Goal: Task Accomplishment & Management: Use online tool/utility

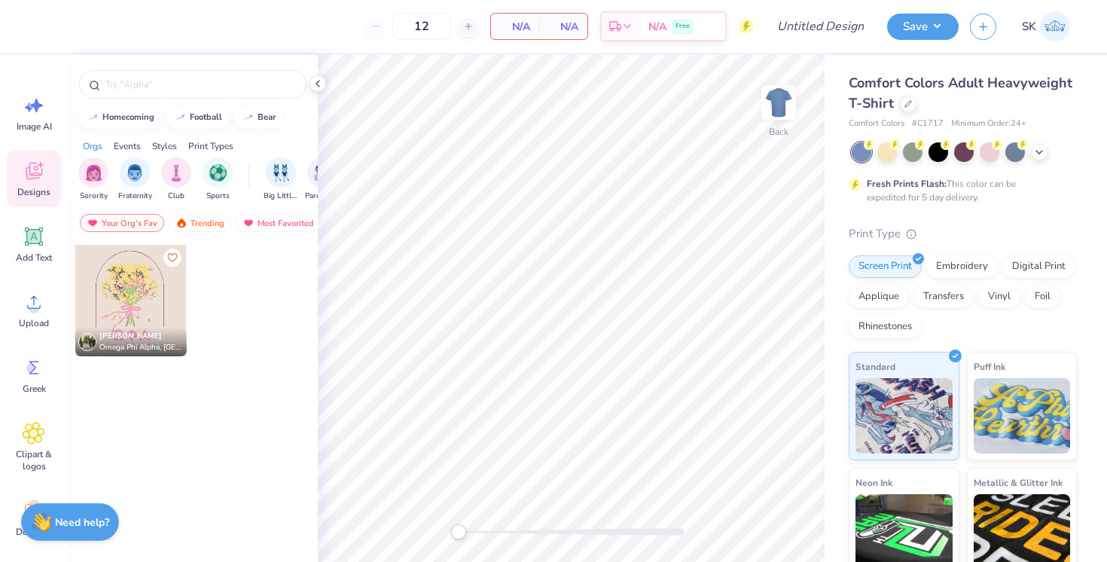
click at [904, 111] on div at bounding box center [908, 104] width 17 height 17
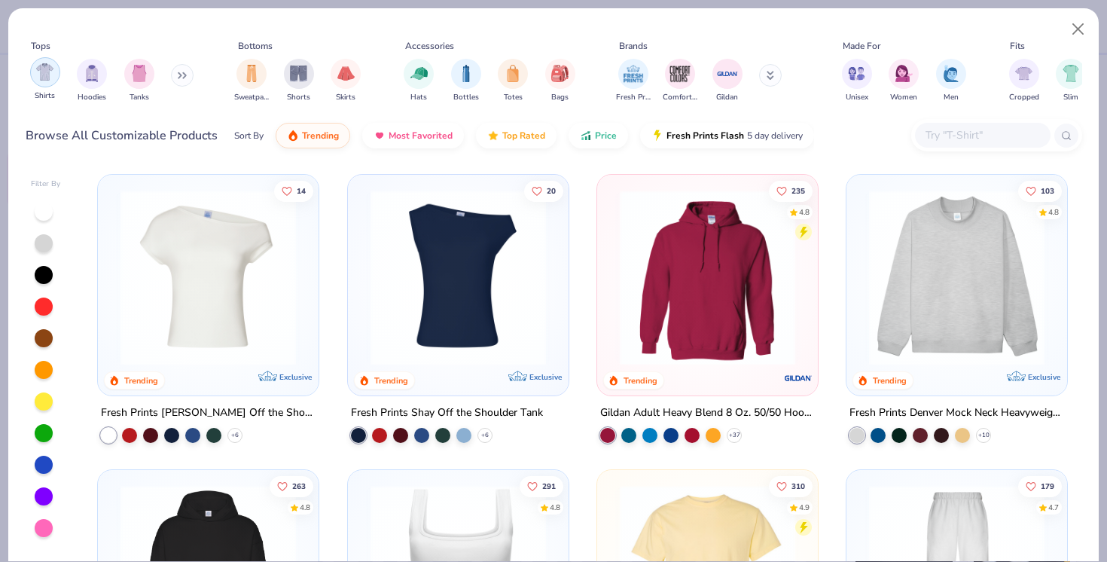
click at [45, 79] on img "filter for Shirts" at bounding box center [44, 71] width 17 height 17
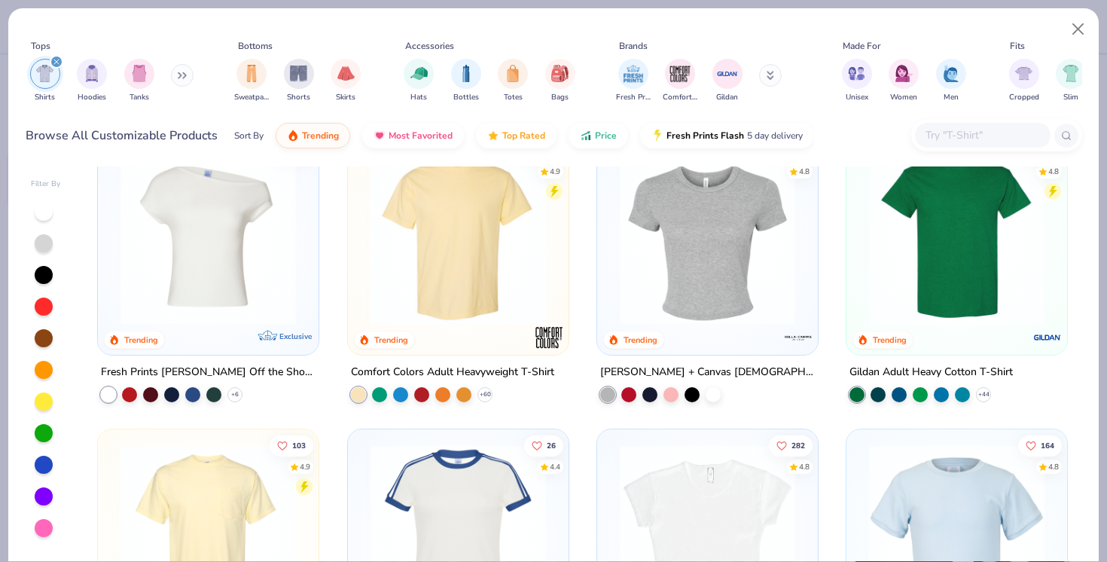
scroll to position [35, 0]
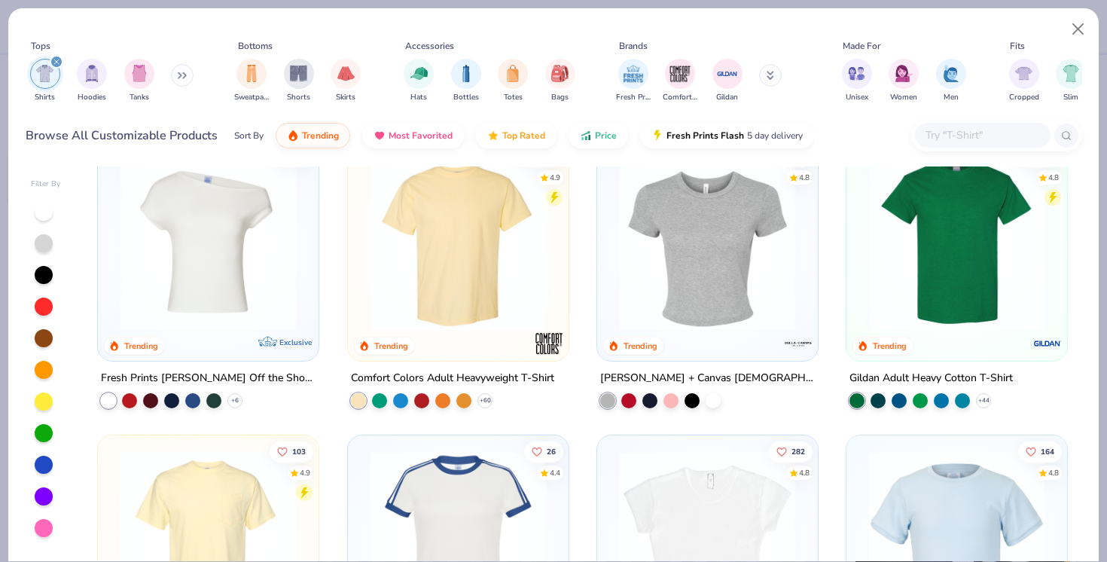
click at [682, 297] on img at bounding box center [707, 242] width 191 height 175
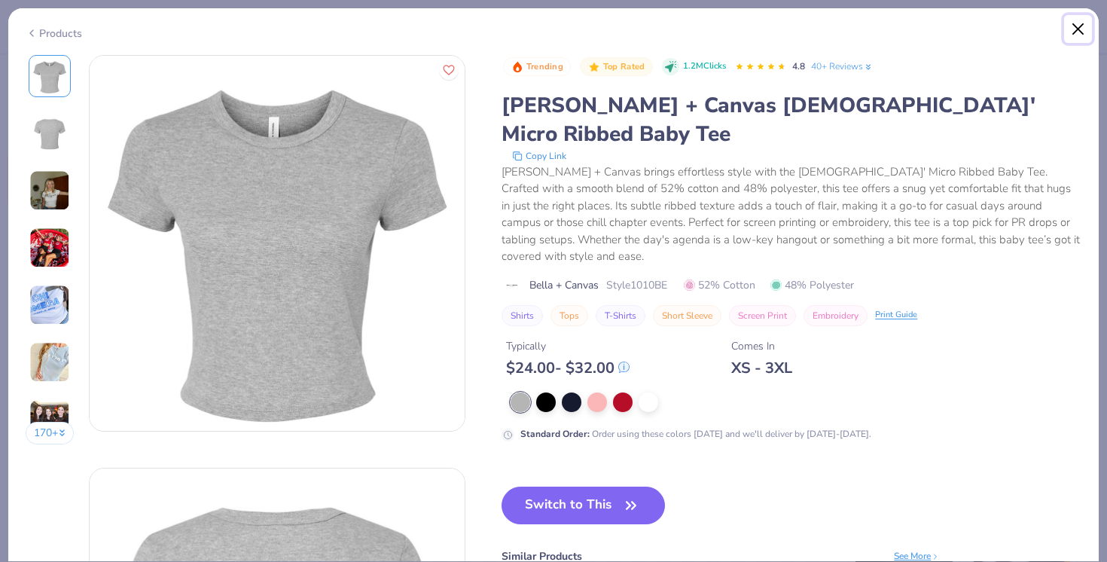
click at [1075, 21] on button "Close" at bounding box center [1078, 29] width 29 height 29
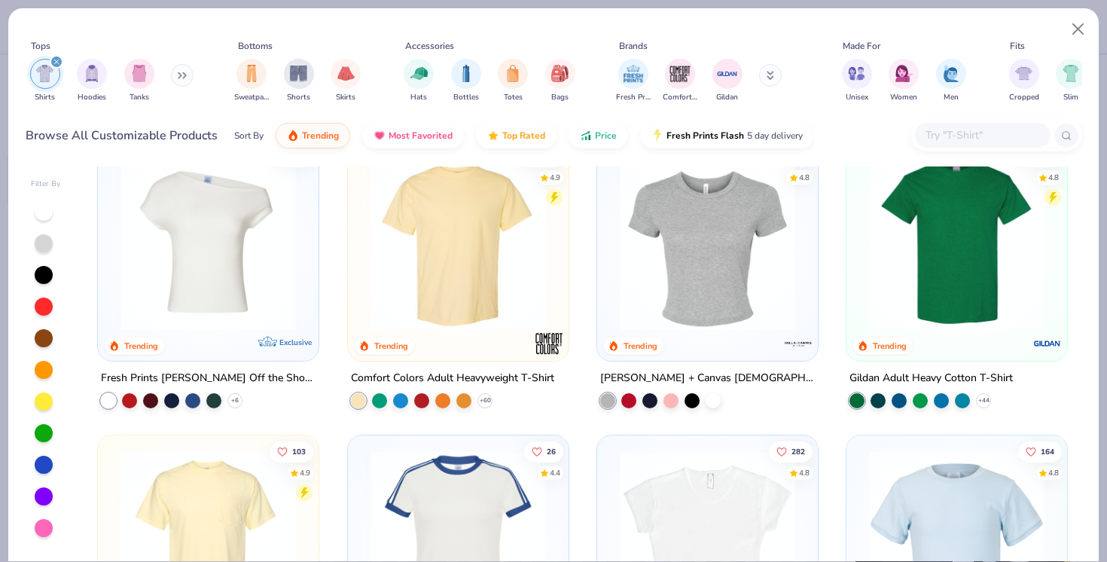
click at [742, 517] on img at bounding box center [707, 537] width 191 height 175
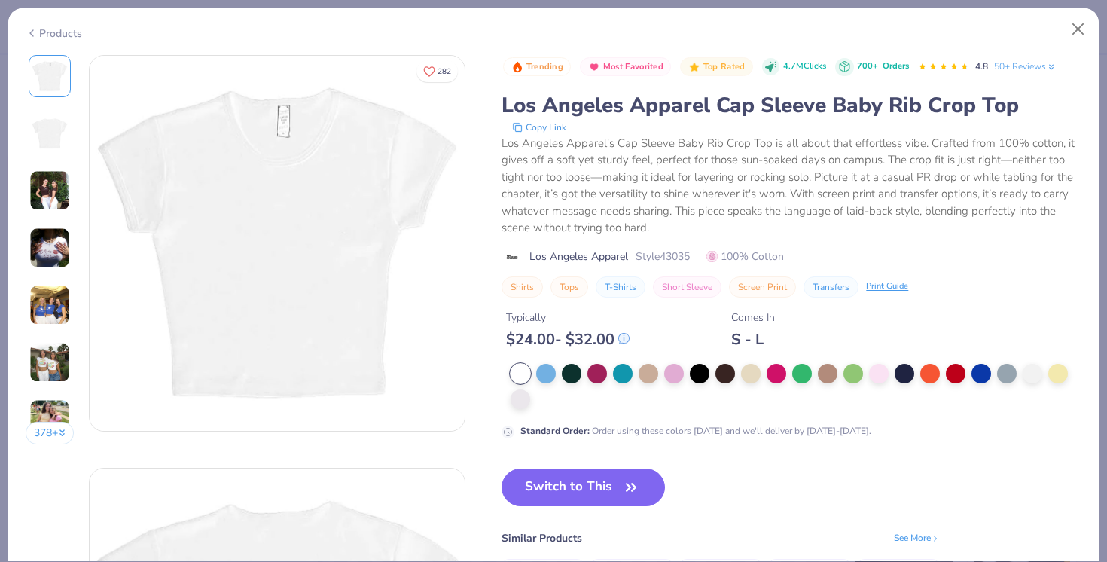
click at [57, 191] on img at bounding box center [49, 190] width 41 height 41
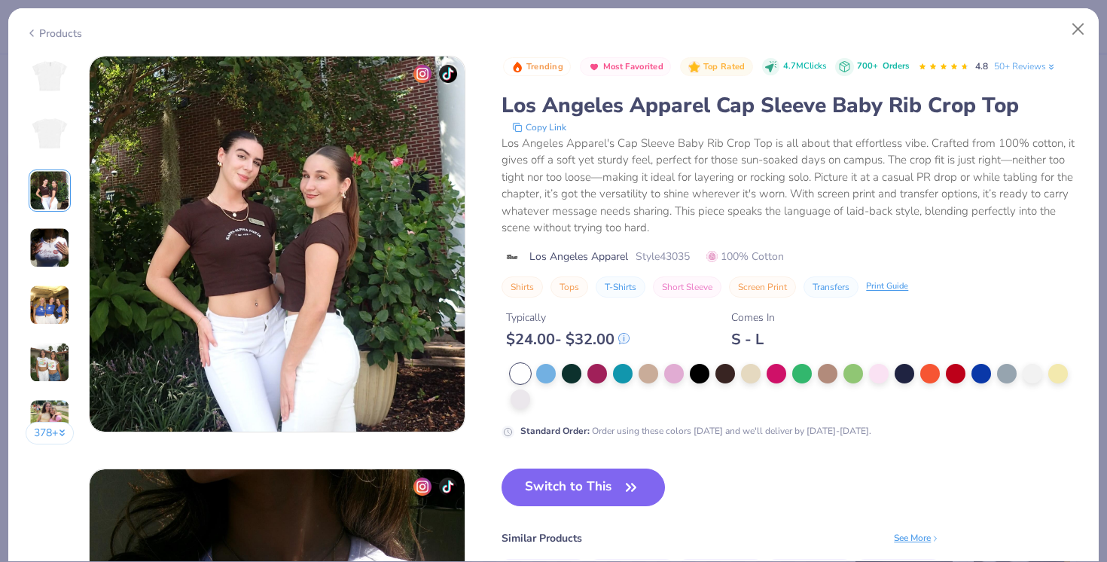
scroll to position [825, 0]
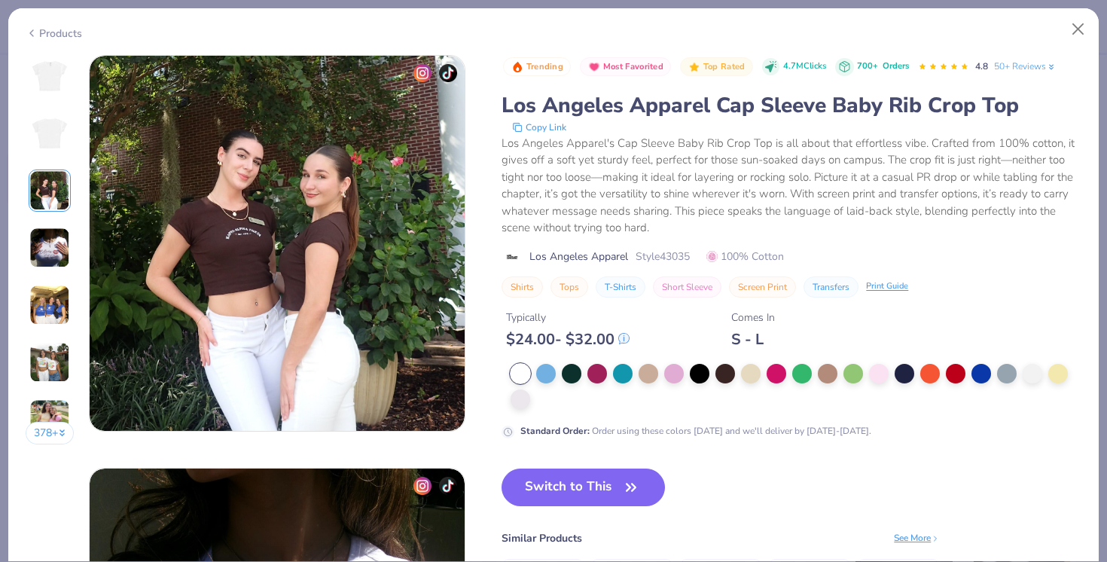
click at [53, 225] on div "378 +" at bounding box center [50, 255] width 49 height 401
click at [59, 246] on img at bounding box center [49, 247] width 41 height 41
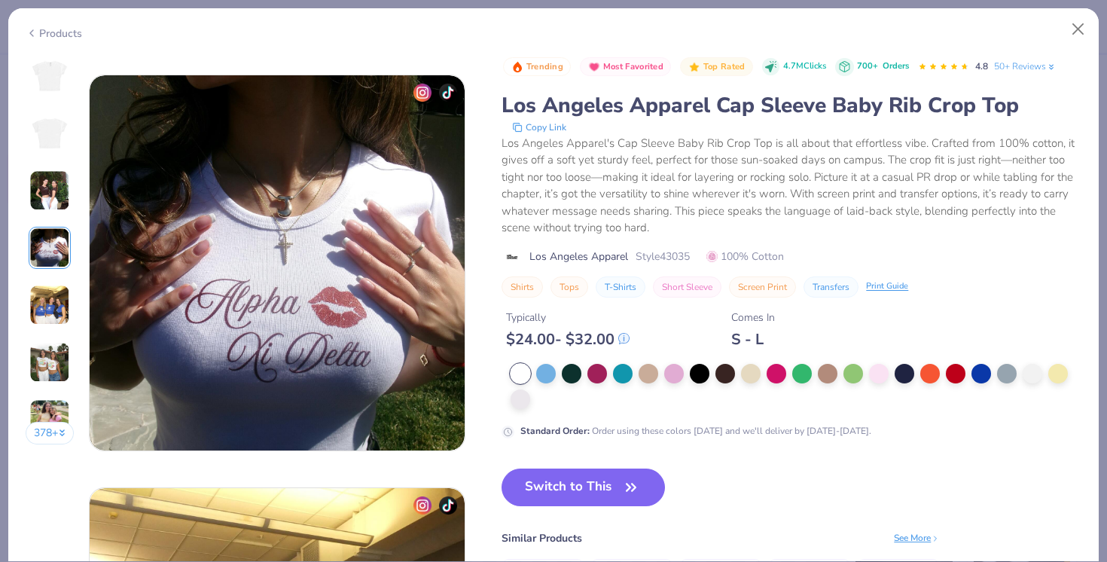
scroll to position [1238, 0]
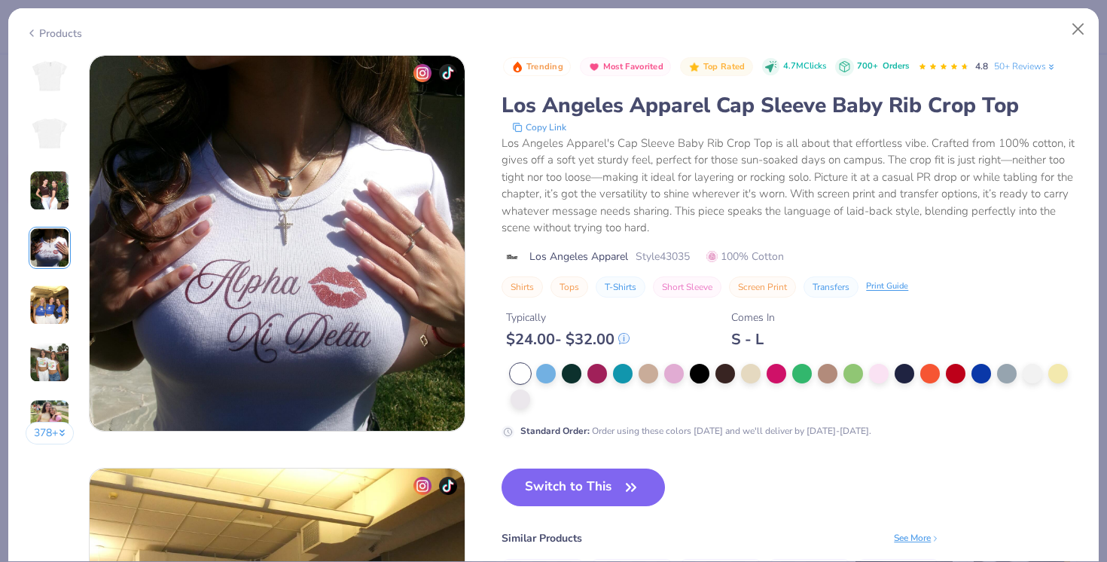
click at [65, 290] on img at bounding box center [49, 305] width 41 height 41
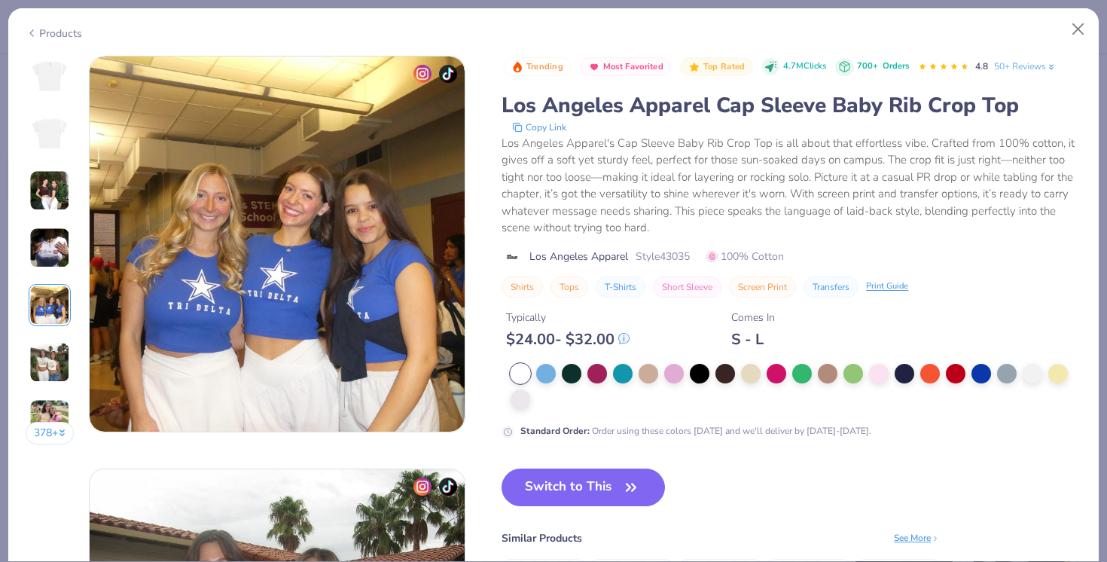
scroll to position [1651, 0]
click at [605, 492] on button "Switch to This" at bounding box center [583, 487] width 163 height 38
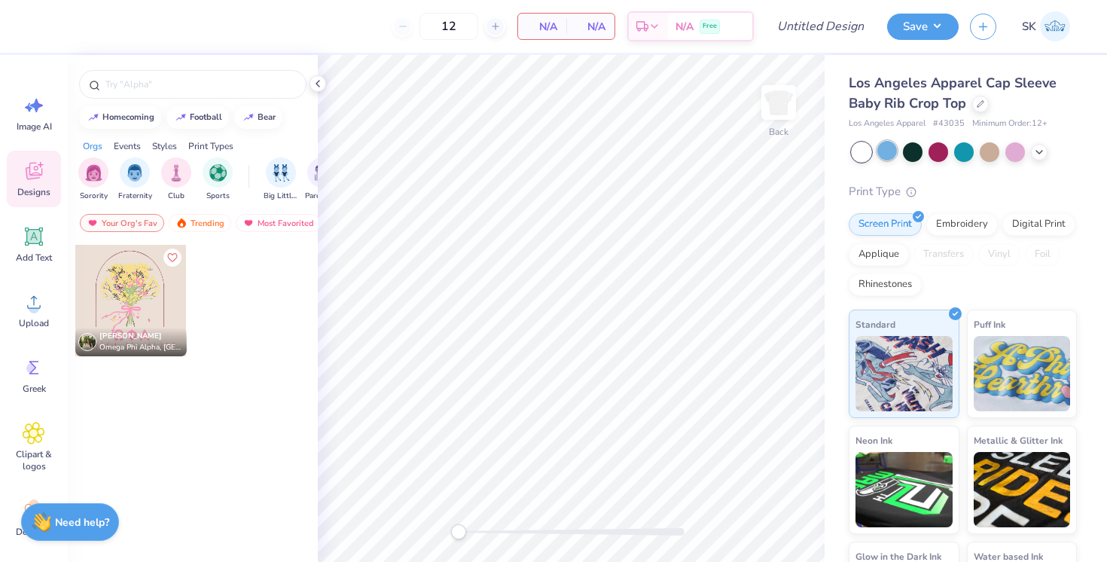
click at [881, 152] on div at bounding box center [887, 151] width 20 height 20
click at [1032, 156] on div at bounding box center [964, 152] width 225 height 20
click at [1043, 151] on icon at bounding box center [1039, 151] width 12 height 12
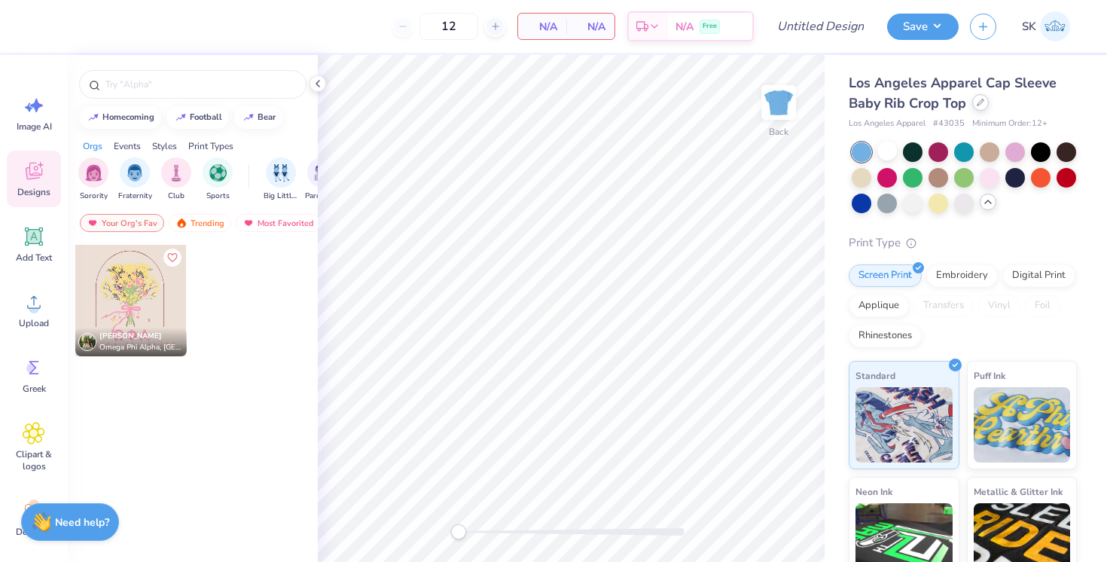
click at [976, 108] on div at bounding box center [980, 102] width 17 height 17
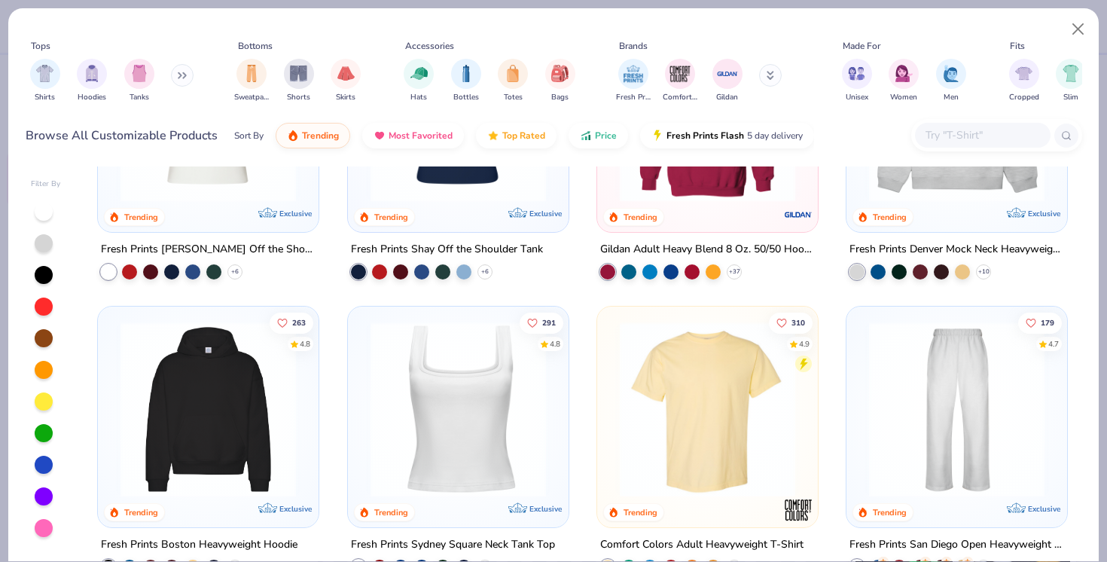
scroll to position [210, 0]
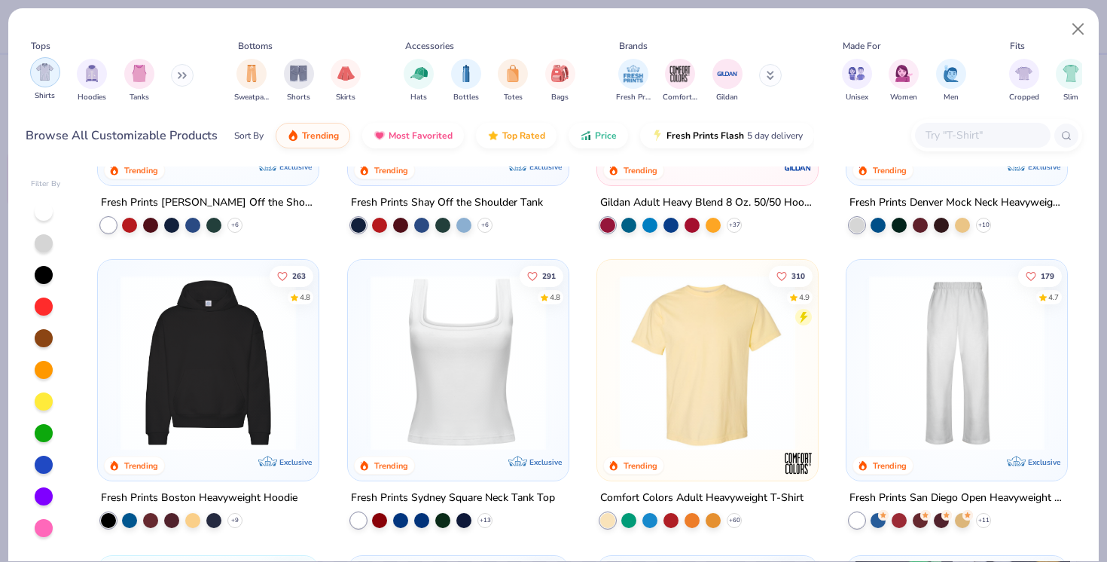
click at [47, 81] on div "filter for Shirts" at bounding box center [45, 72] width 30 height 30
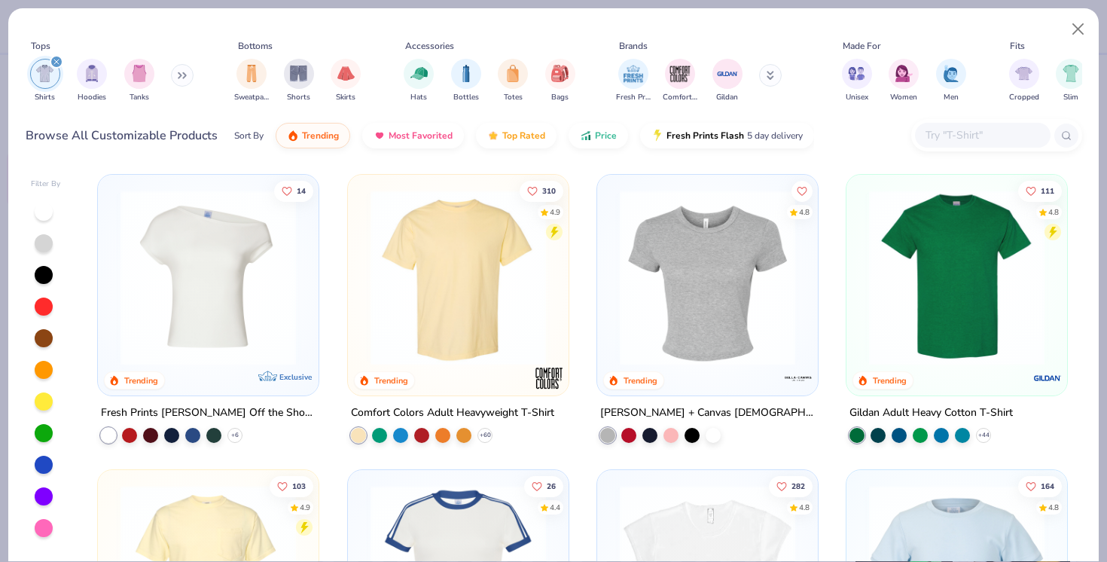
click at [675, 273] on img at bounding box center [707, 277] width 191 height 175
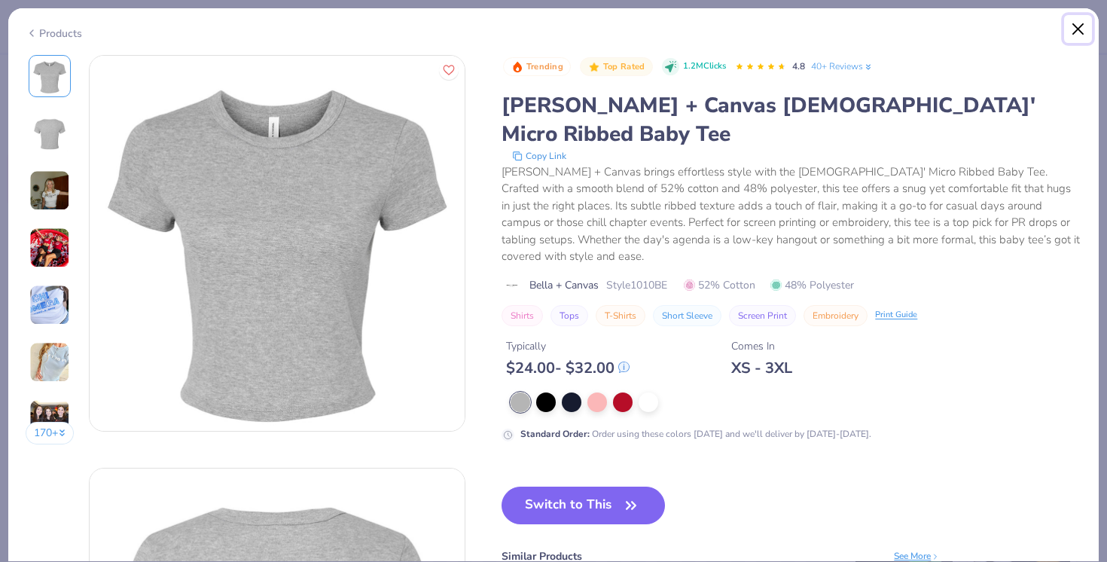
click at [1072, 26] on button "Close" at bounding box center [1078, 29] width 29 height 29
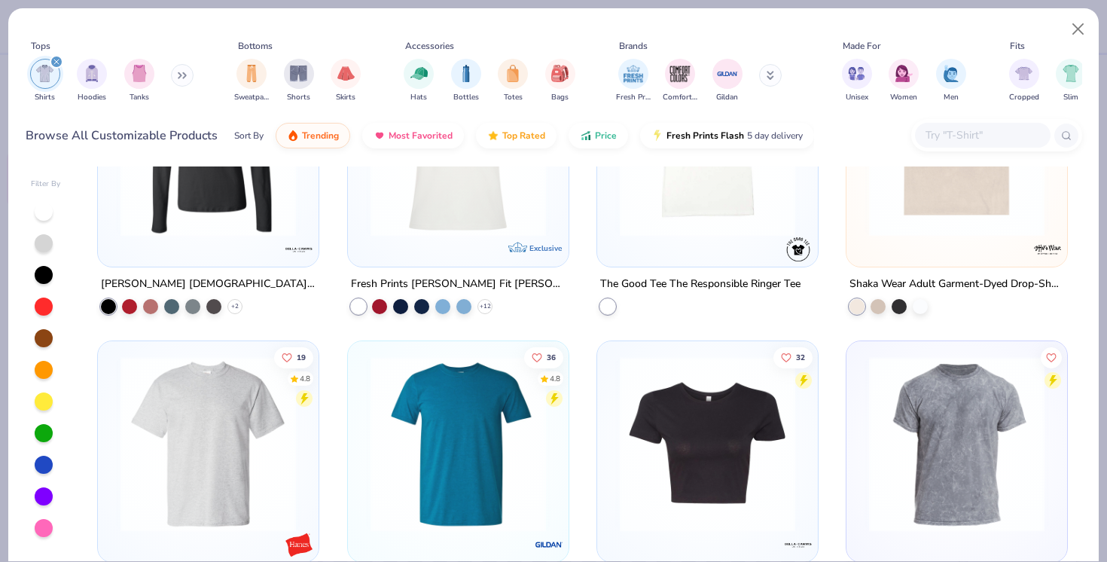
scroll to position [2368, 0]
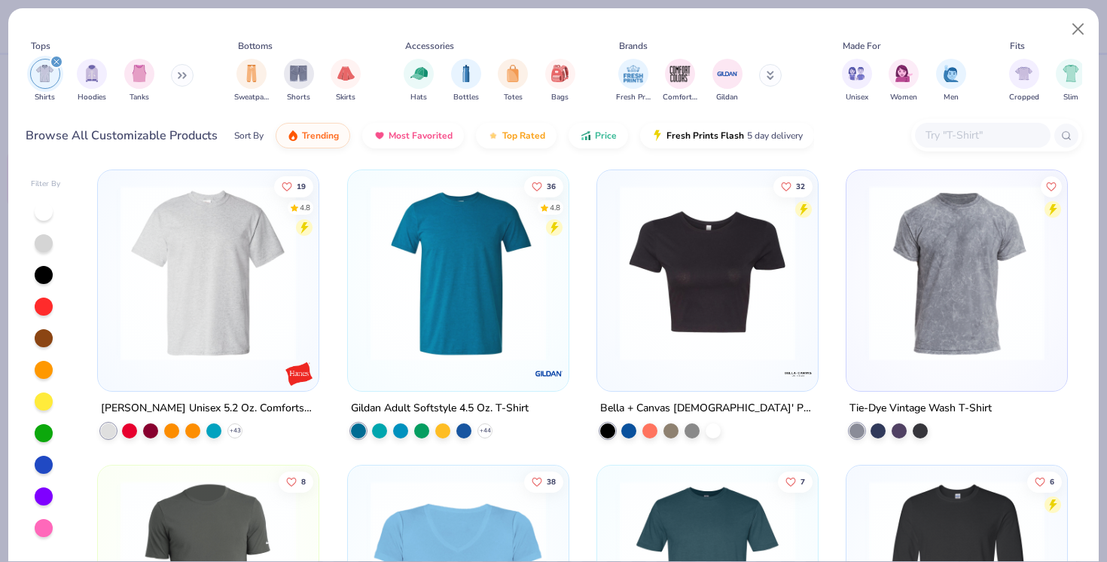
click at [695, 303] on img at bounding box center [707, 272] width 191 height 175
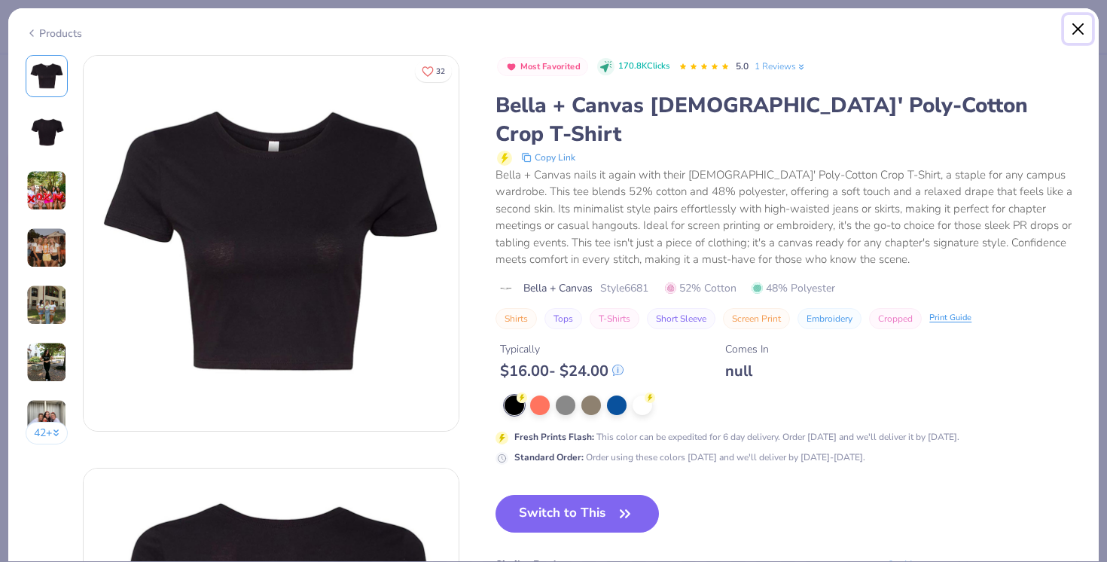
click at [1078, 29] on button "Close" at bounding box center [1078, 29] width 29 height 29
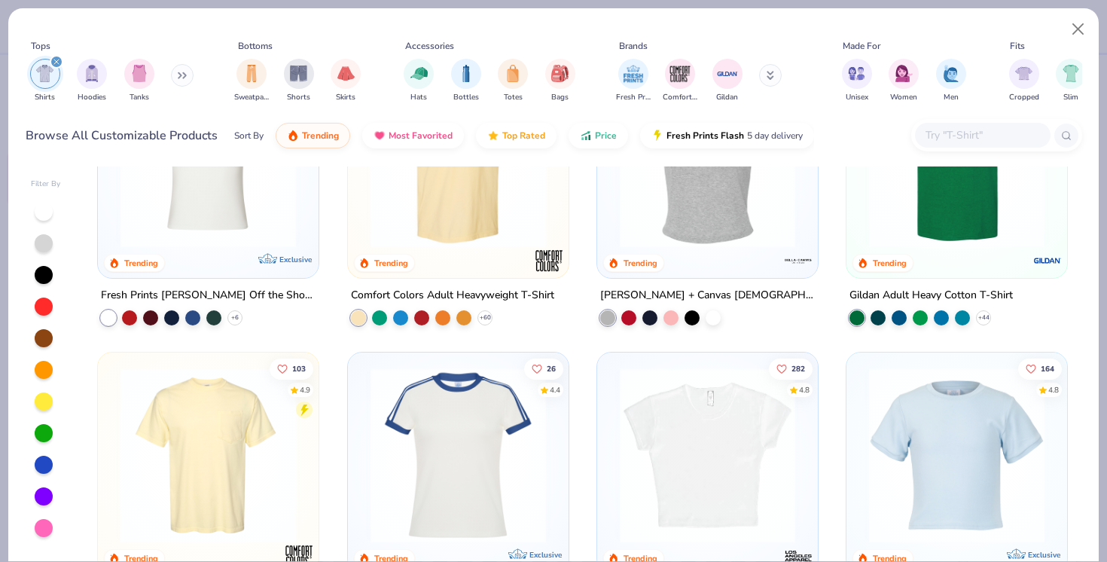
scroll to position [218, 0]
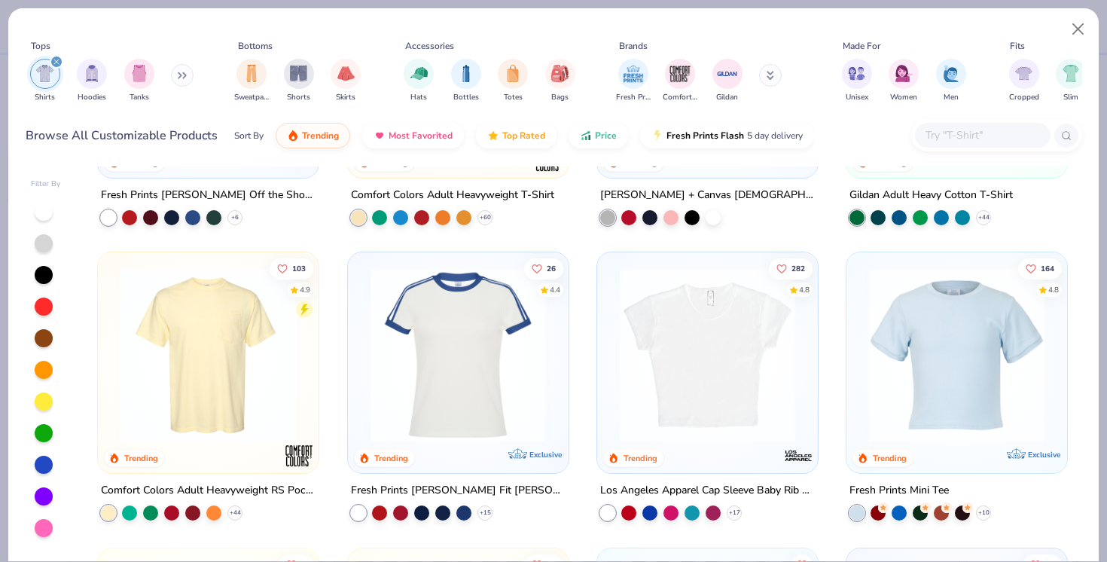
click at [977, 338] on img at bounding box center [956, 354] width 191 height 175
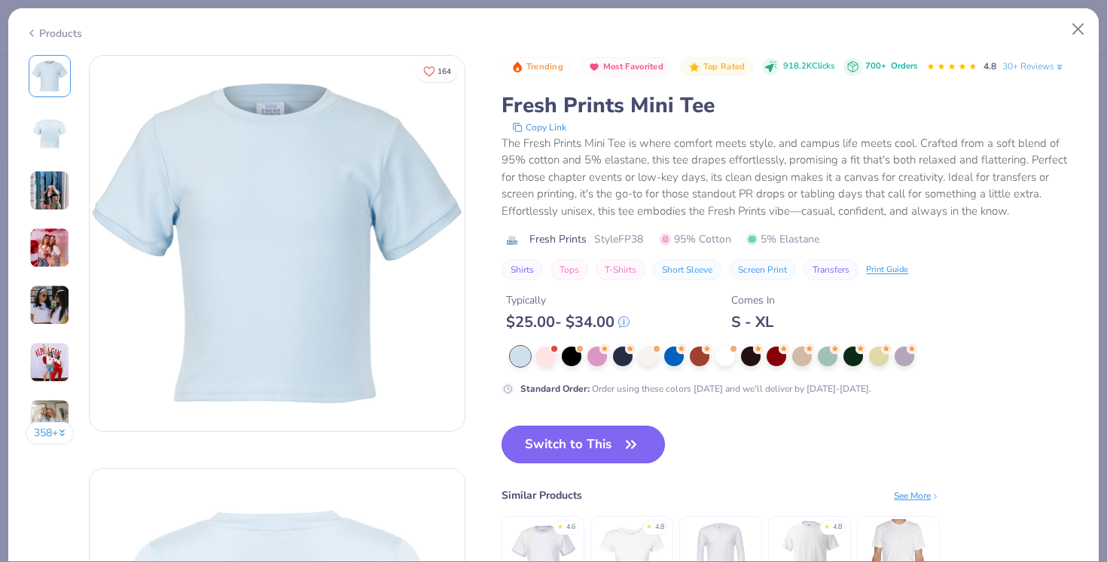
click at [587, 453] on button "Switch to This" at bounding box center [583, 444] width 163 height 38
type input "50"
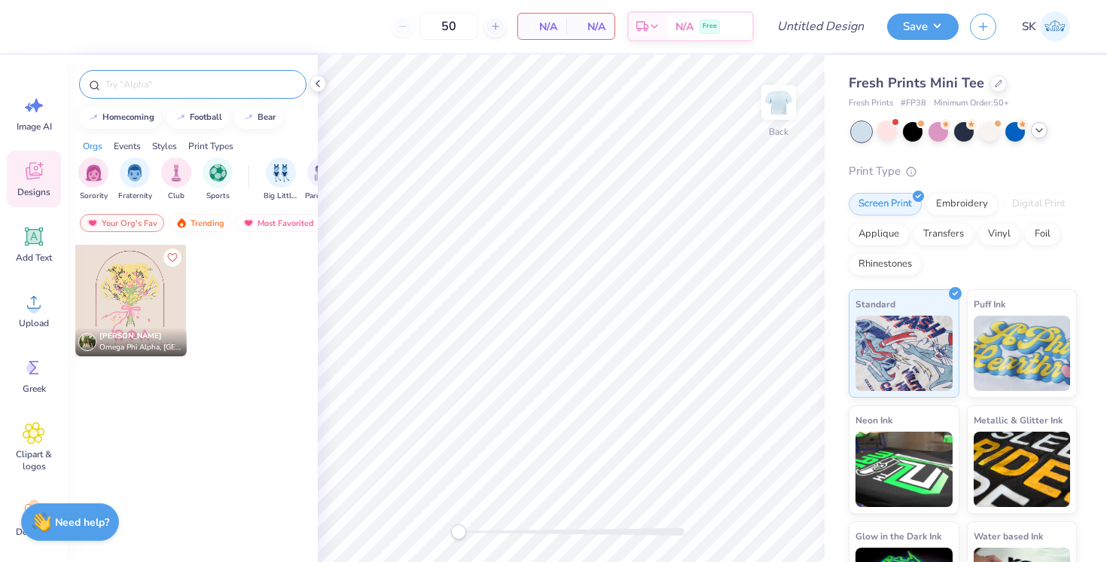
click at [179, 85] on input "text" at bounding box center [200, 84] width 193 height 15
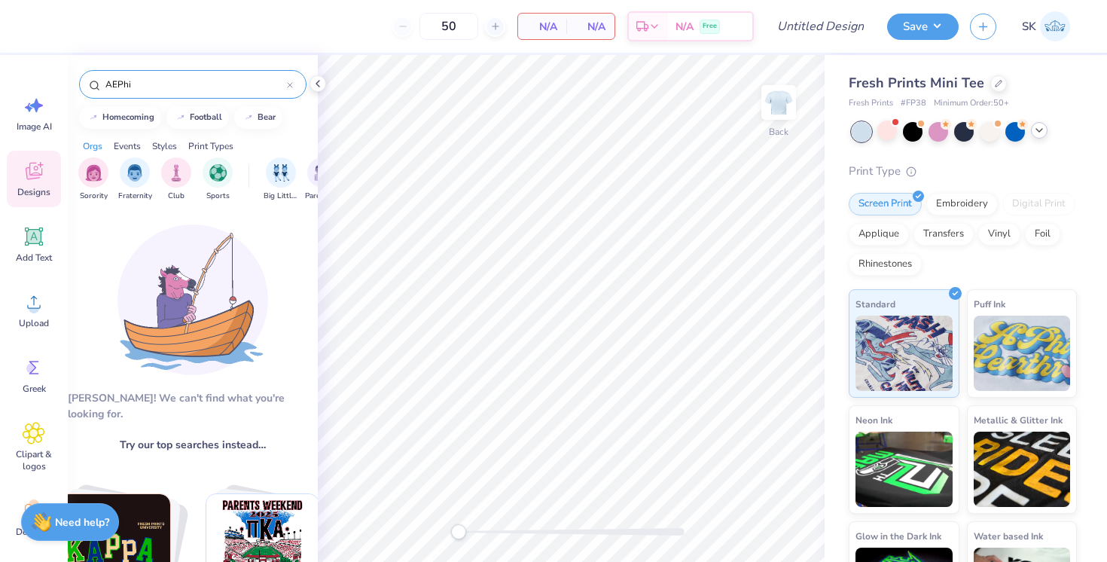
type input "AEPhi"
click at [43, 176] on icon at bounding box center [34, 171] width 23 height 23
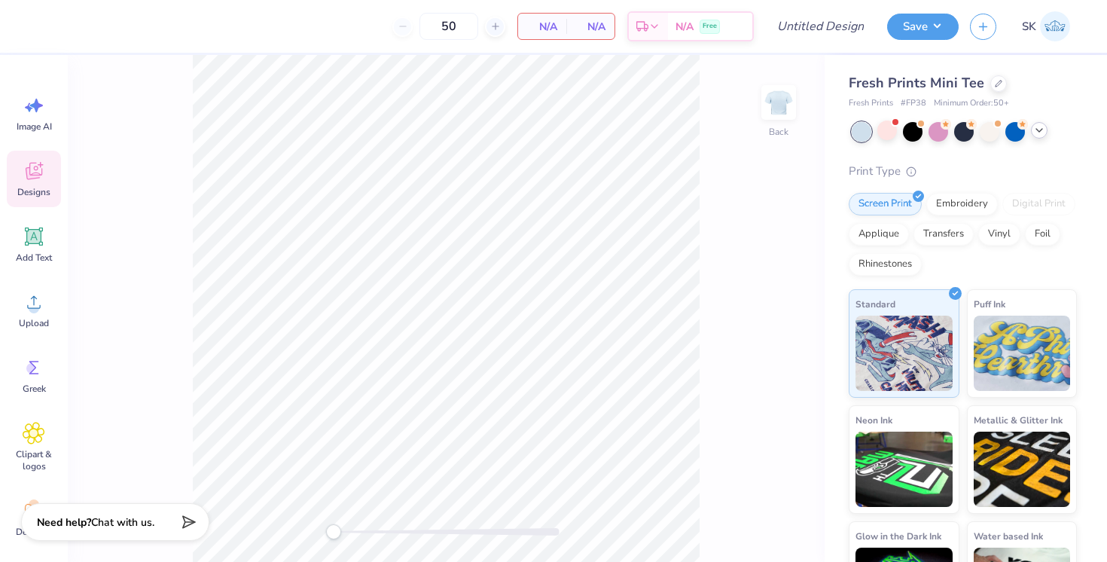
click at [26, 189] on span "Designs" at bounding box center [33, 192] width 33 height 12
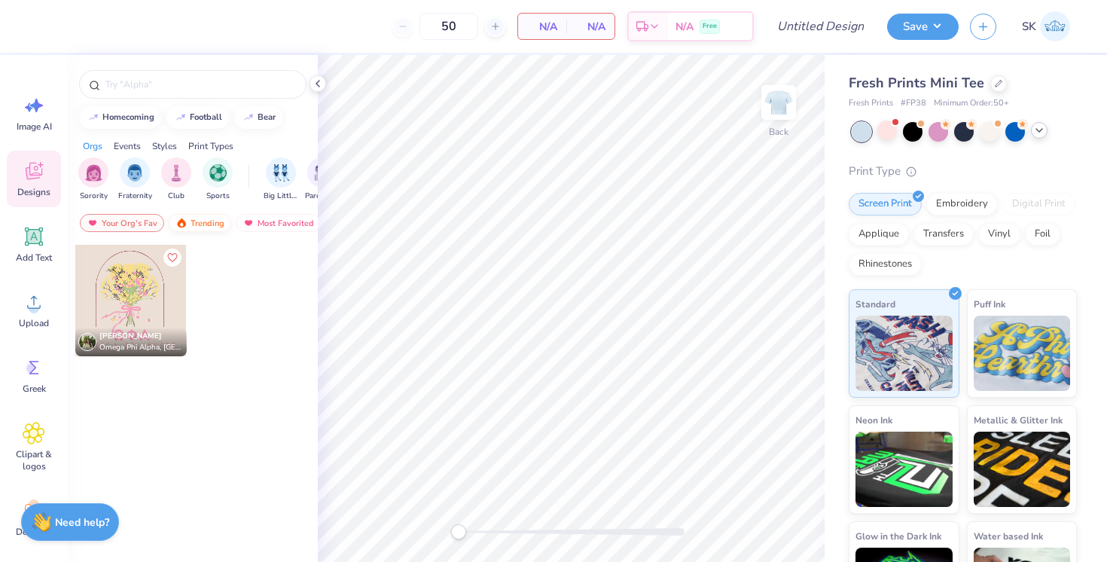
click at [195, 226] on div "Trending" at bounding box center [200, 223] width 63 height 18
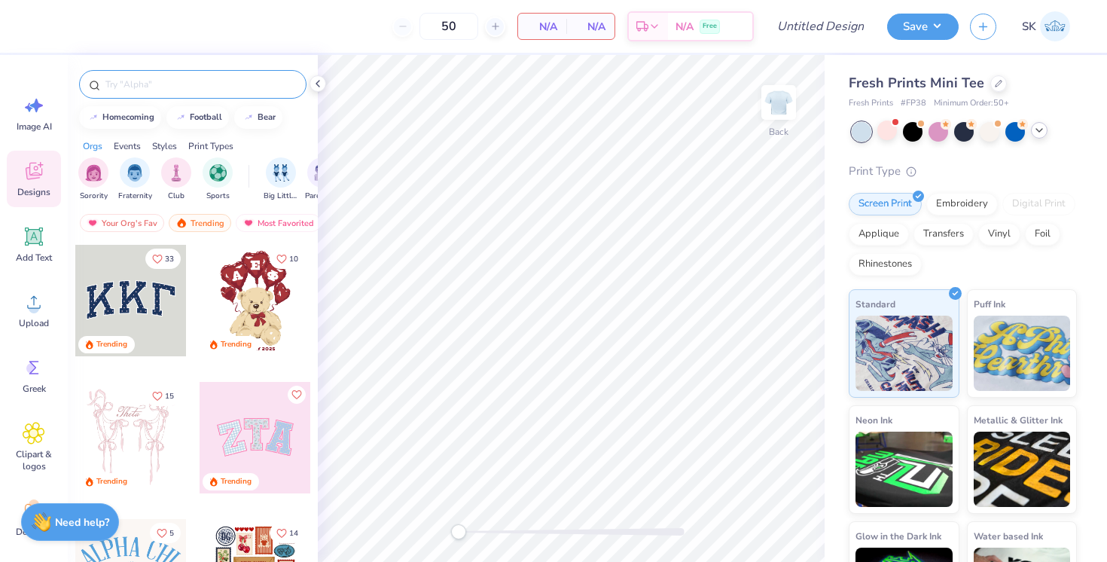
click at [149, 91] on input "text" at bounding box center [200, 84] width 193 height 15
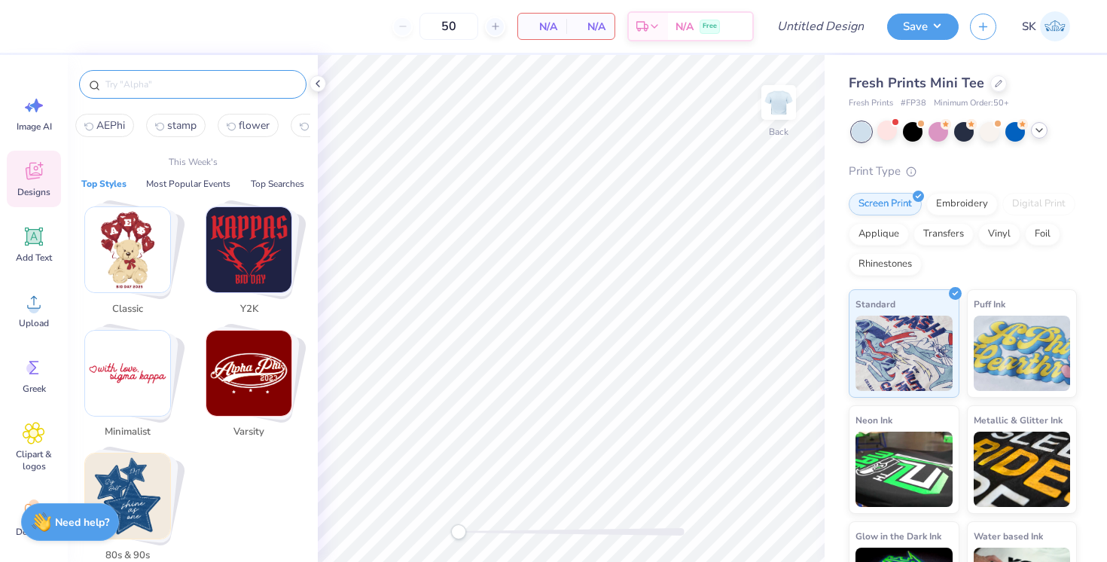
type input "S"
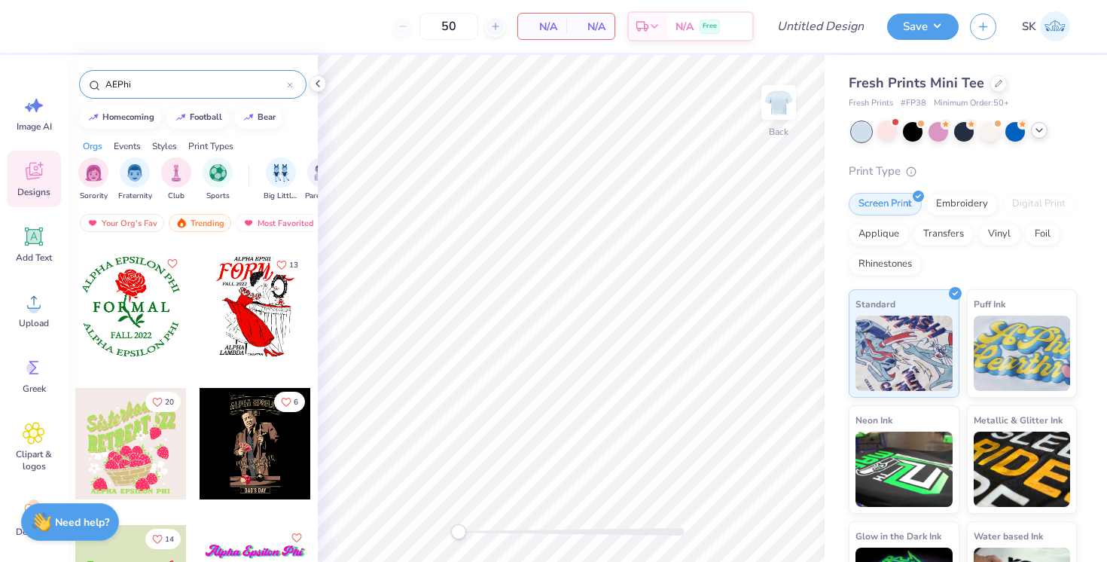
scroll to position [5342, 0]
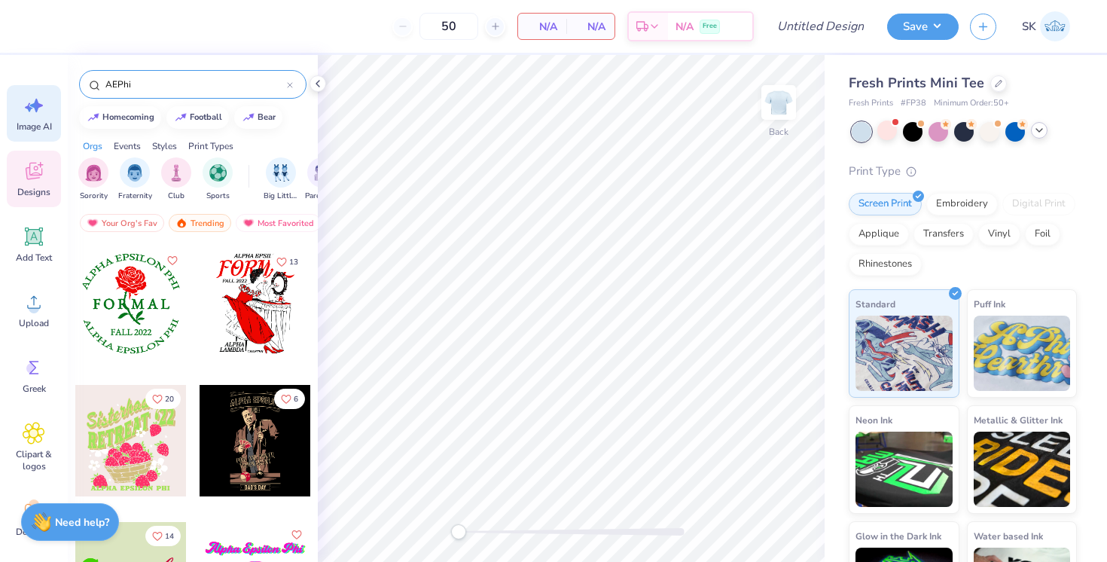
type input "AEPhi"
click at [39, 107] on icon at bounding box center [34, 105] width 23 height 23
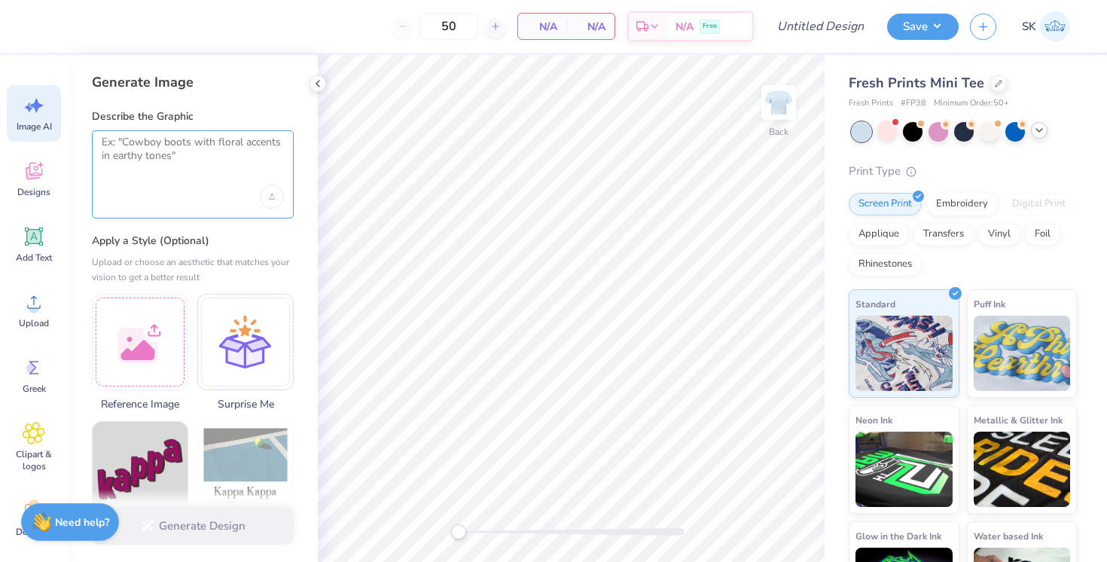
click at [197, 144] on textarea at bounding box center [193, 155] width 182 height 38
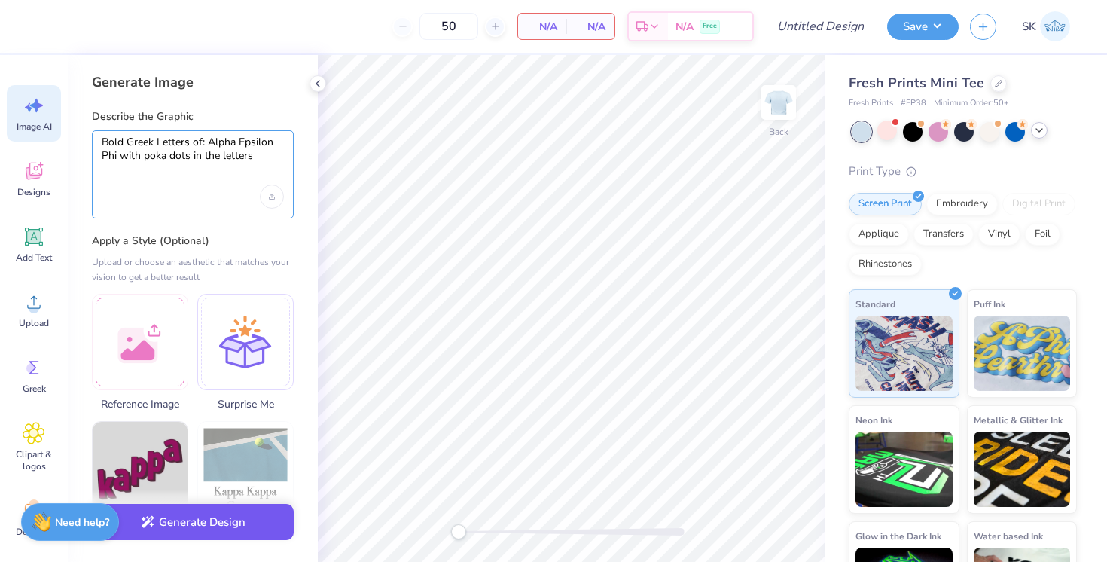
type textarea "Bold Greek Letters of: Alpha Epsilon Phi with poka dots in the letters"
click at [203, 521] on button "Generate Design" at bounding box center [193, 522] width 202 height 37
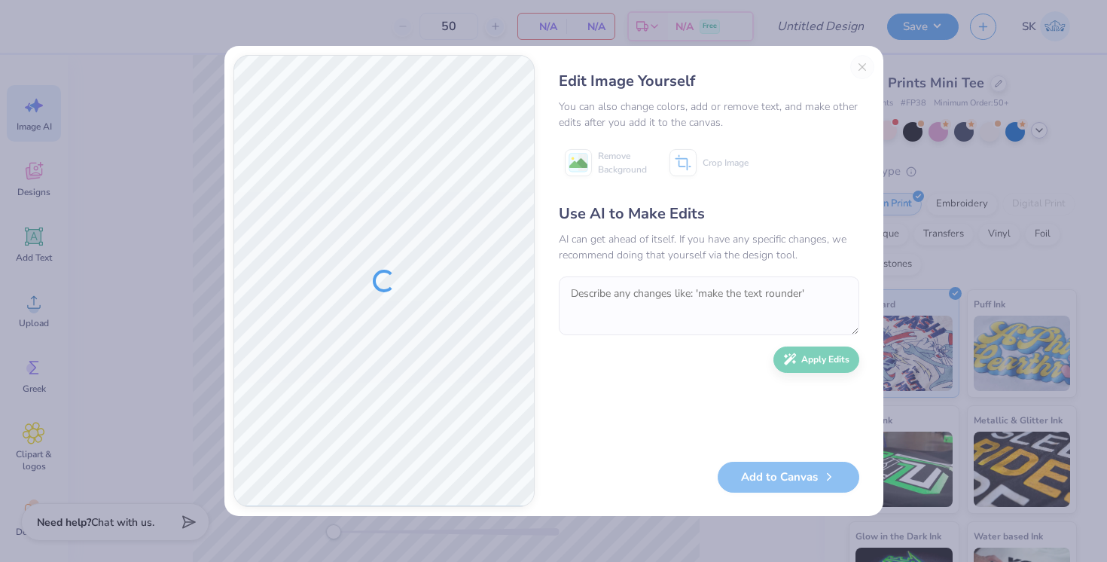
click at [866, 63] on div "Edit Image Yourself You can also change colors, add or remove text, and make ot…" at bounding box center [709, 281] width 331 height 452
click at [859, 66] on div "Edit Image Yourself You can also change colors, add or remove text, and make ot…" at bounding box center [709, 281] width 331 height 452
click at [860, 65] on div "Edit Image Yourself You can also change colors, add or remove text, and make ot…" at bounding box center [709, 281] width 331 height 452
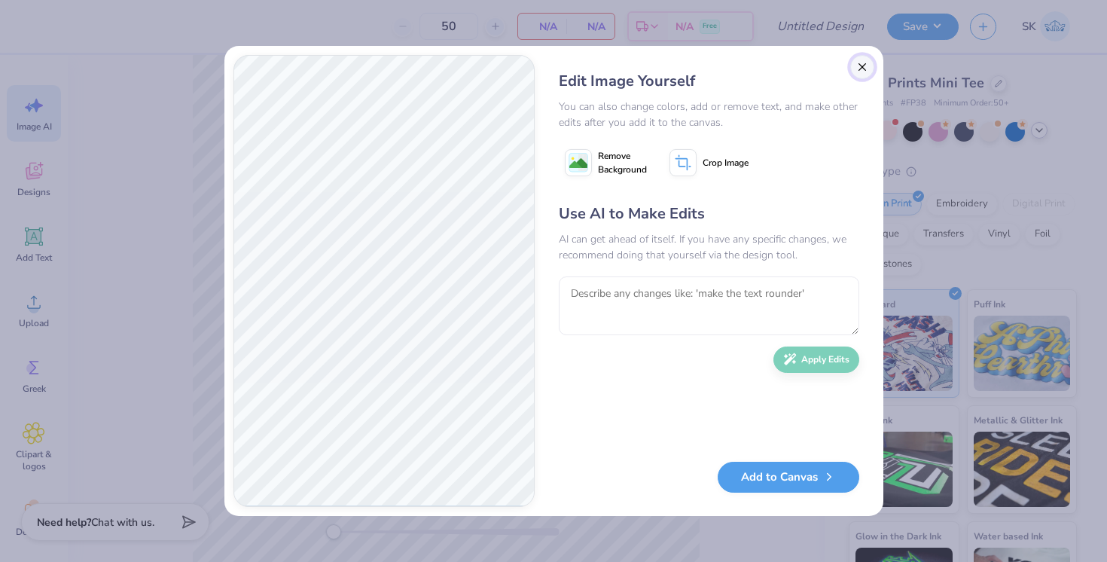
click at [860, 65] on button "Close" at bounding box center [862, 67] width 24 height 24
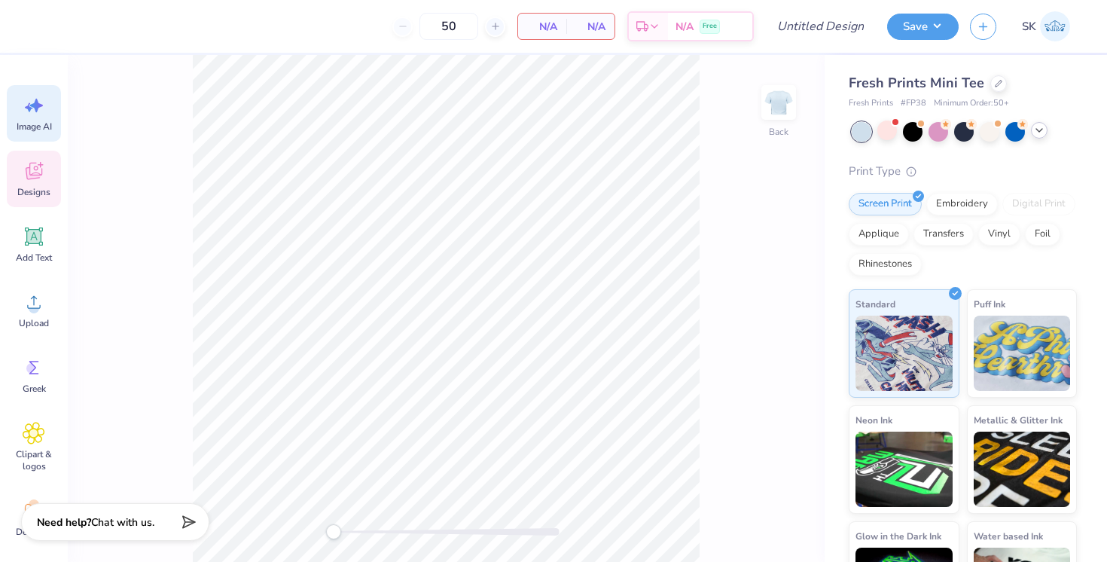
click at [29, 177] on icon at bounding box center [33, 173] width 14 height 12
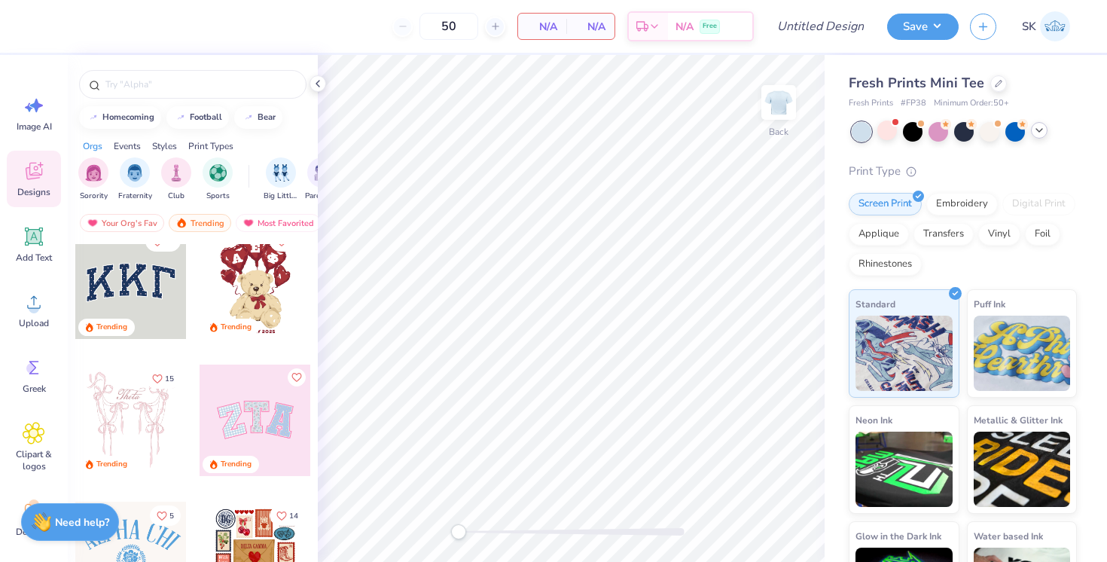
scroll to position [21, 0]
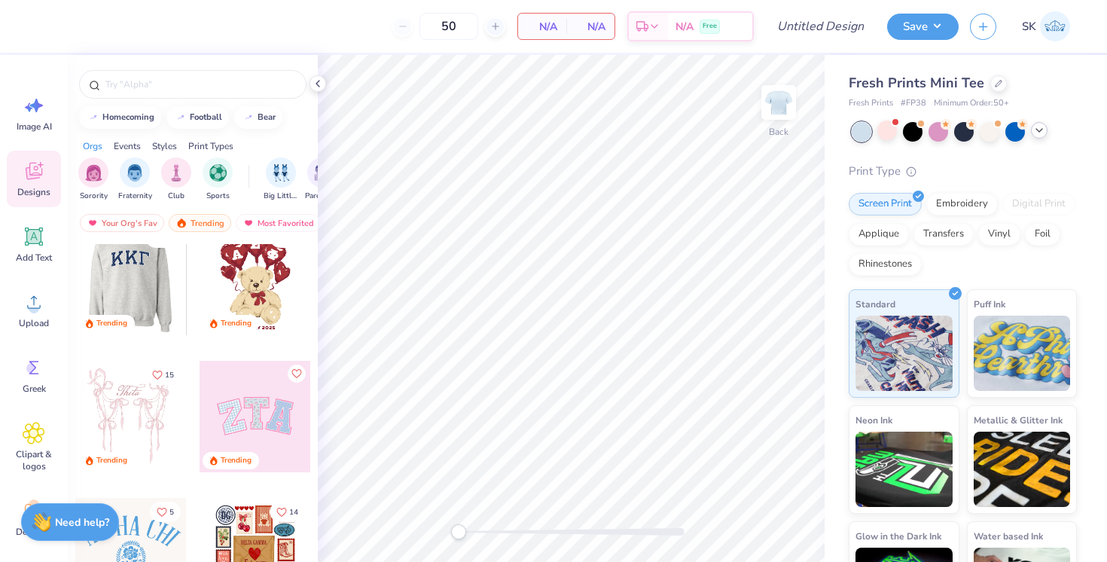
click at [75, 297] on div at bounding box center [19, 279] width 111 height 111
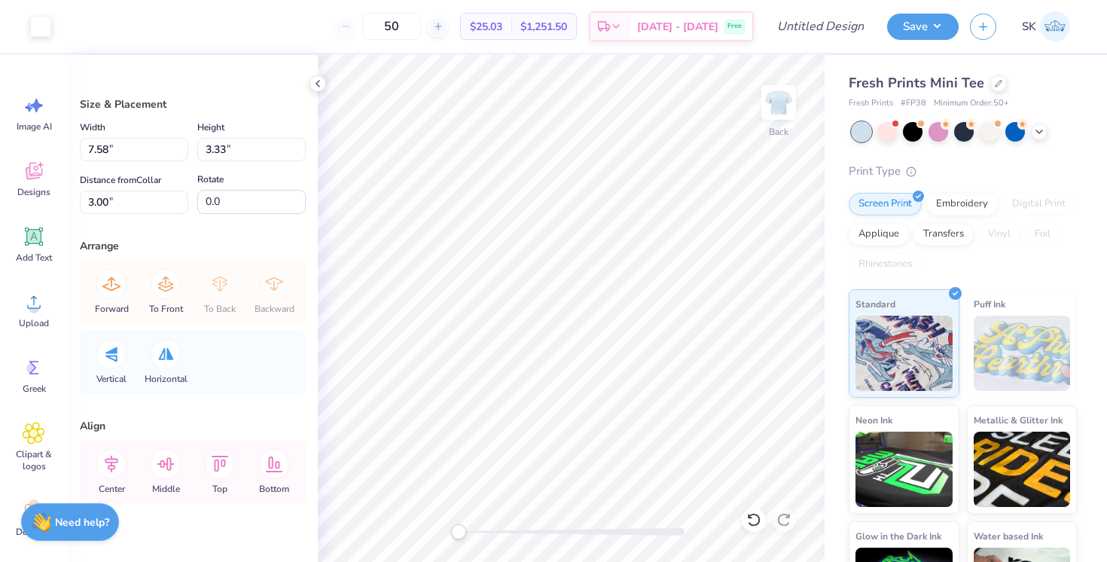
type input "7.45"
type input "3.18"
type input "3.07"
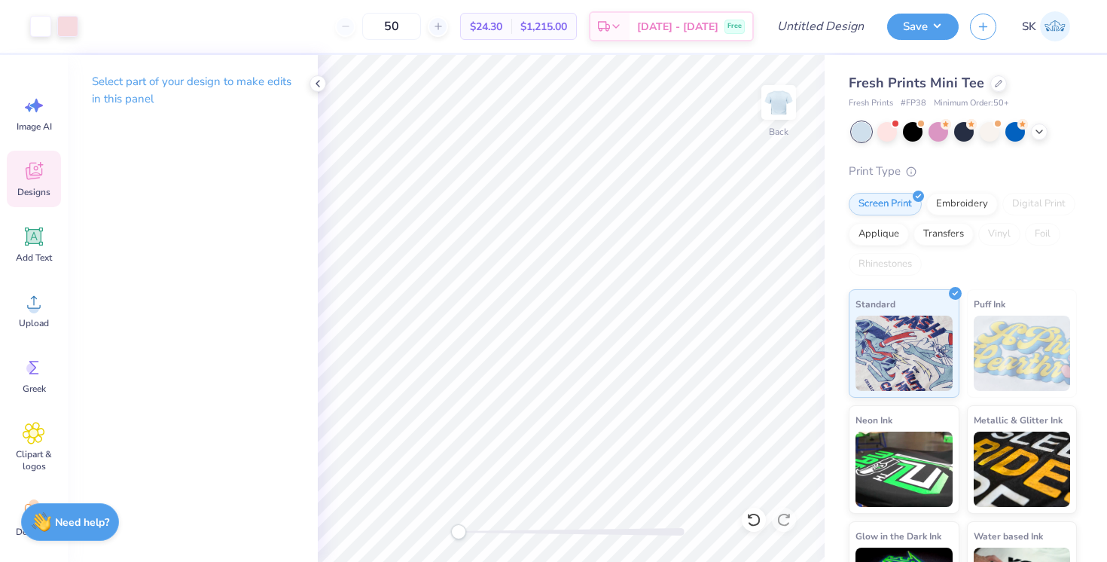
click at [38, 184] on div "Designs" at bounding box center [34, 179] width 54 height 56
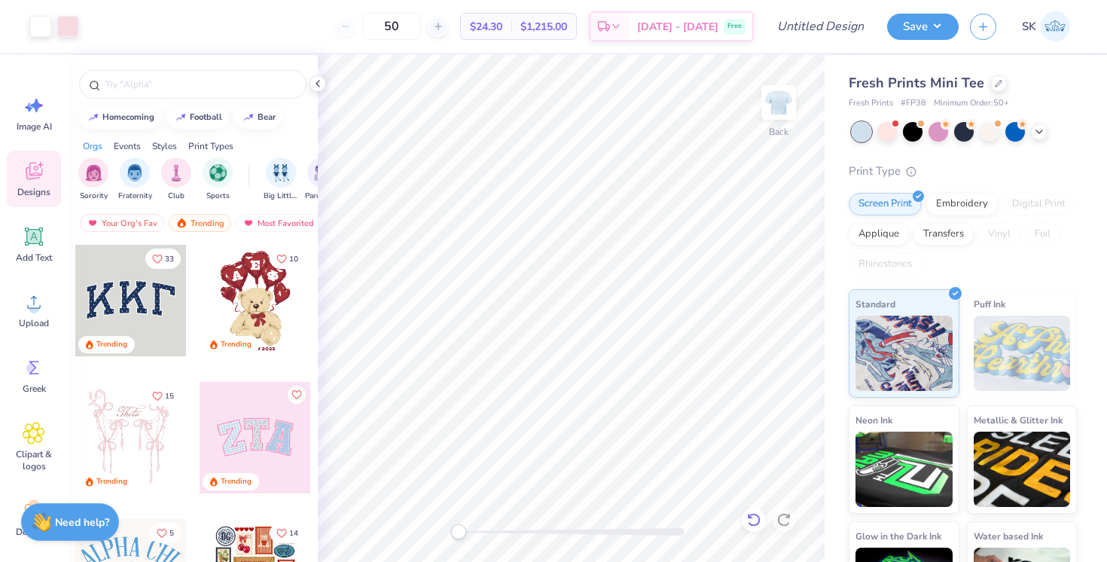
click at [752, 519] on icon at bounding box center [753, 519] width 15 height 15
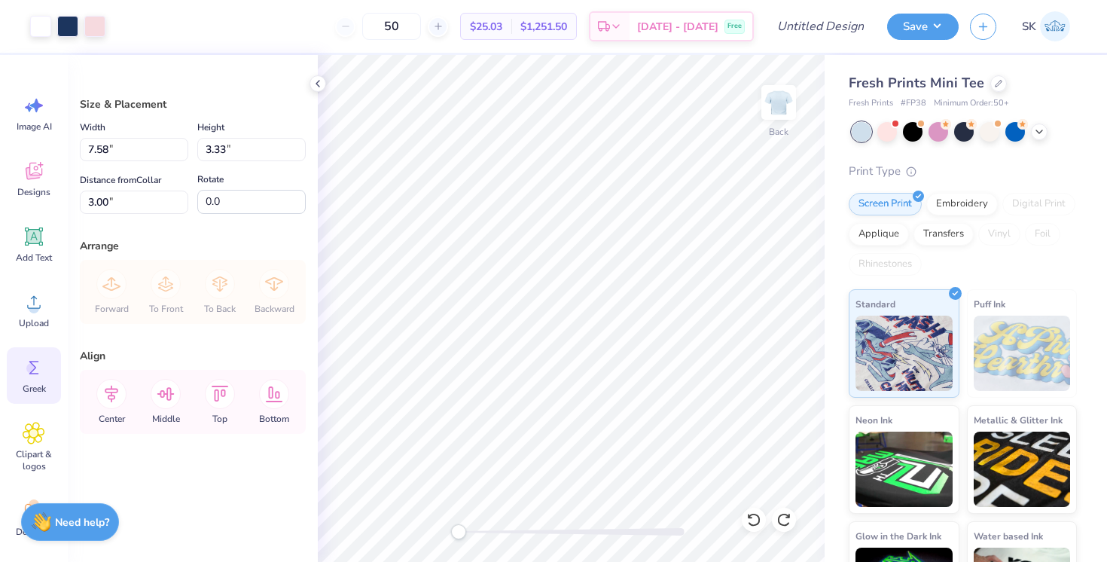
click at [23, 370] on icon at bounding box center [34, 367] width 23 height 23
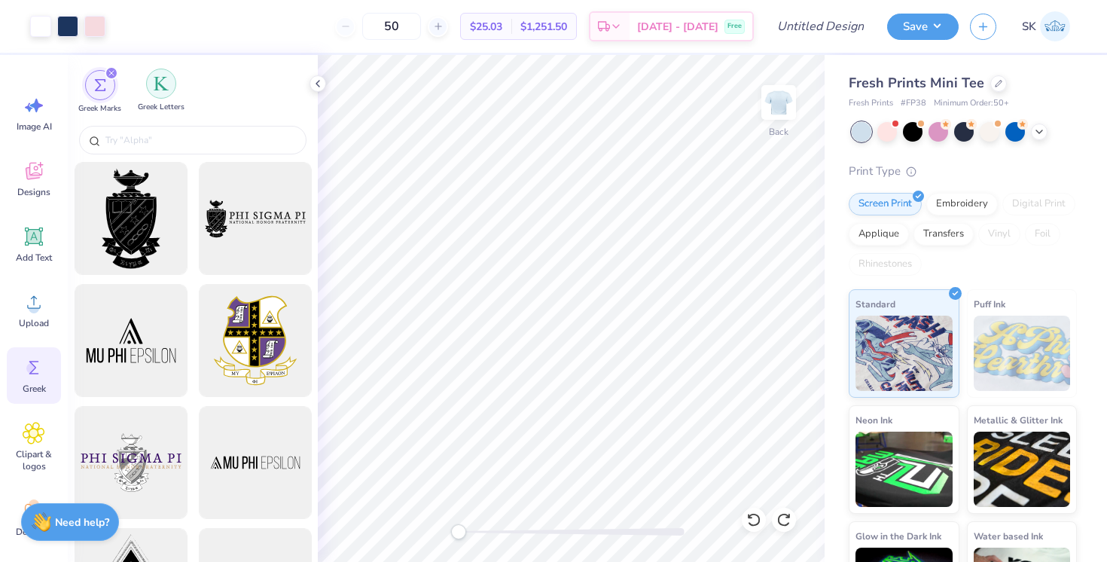
click at [151, 86] on div "filter for Greek Letters" at bounding box center [161, 84] width 30 height 30
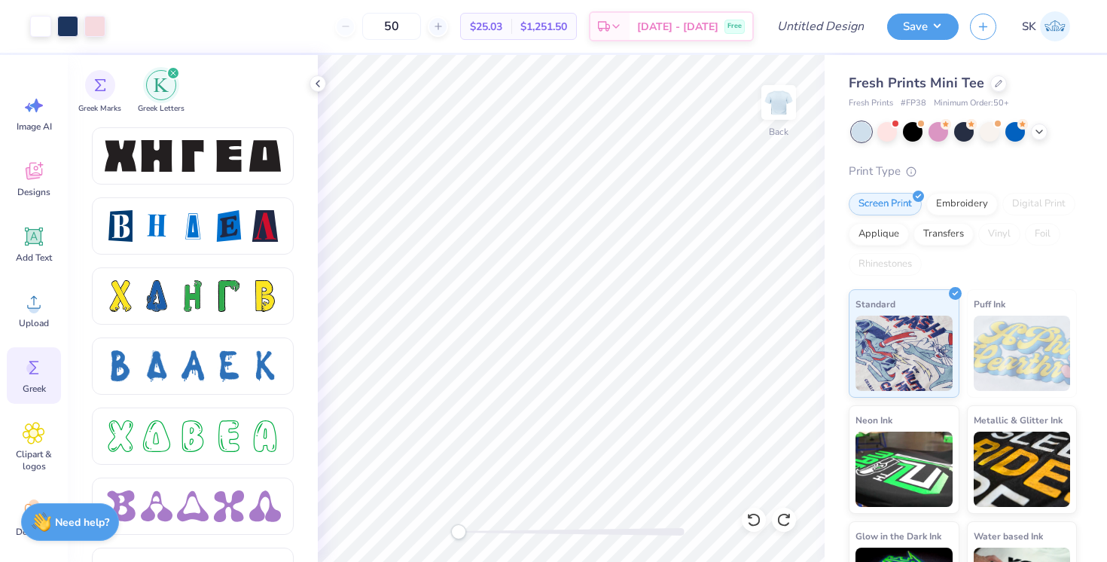
scroll to position [2026, 0]
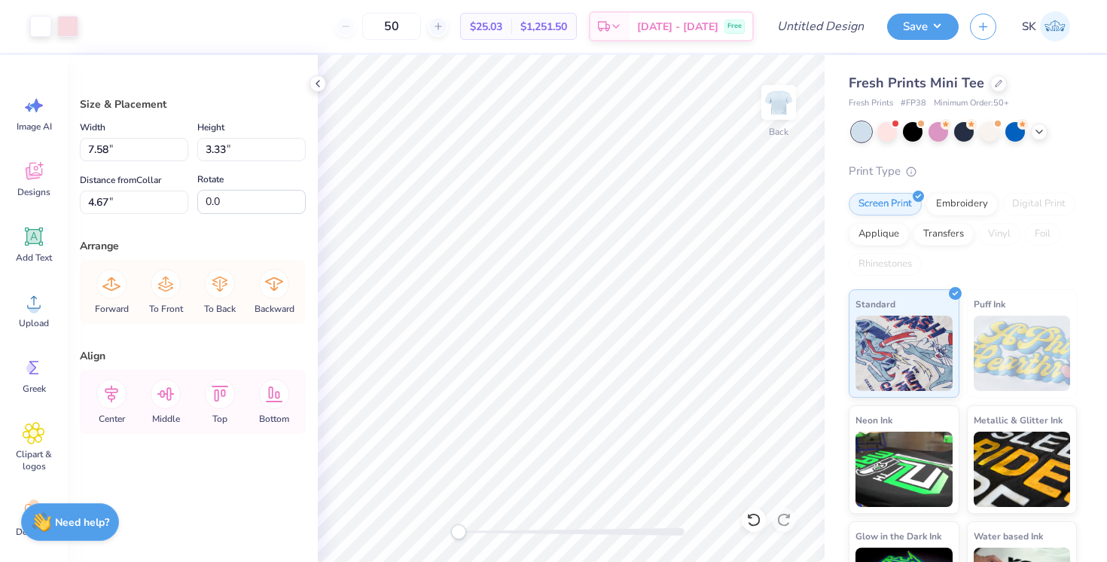
type input "10.03"
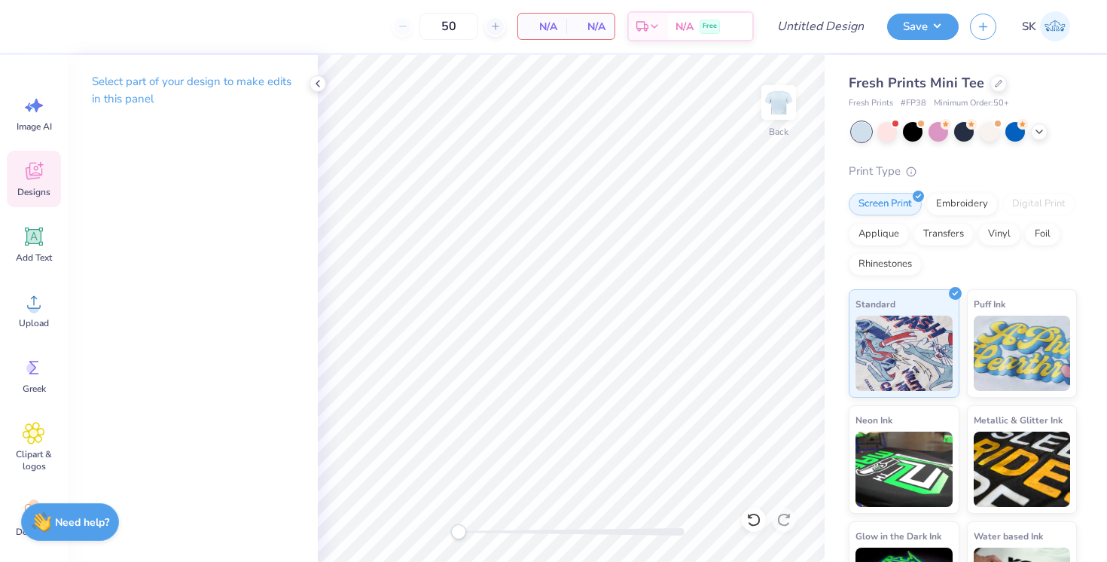
click at [26, 186] on span "Designs" at bounding box center [33, 192] width 33 height 12
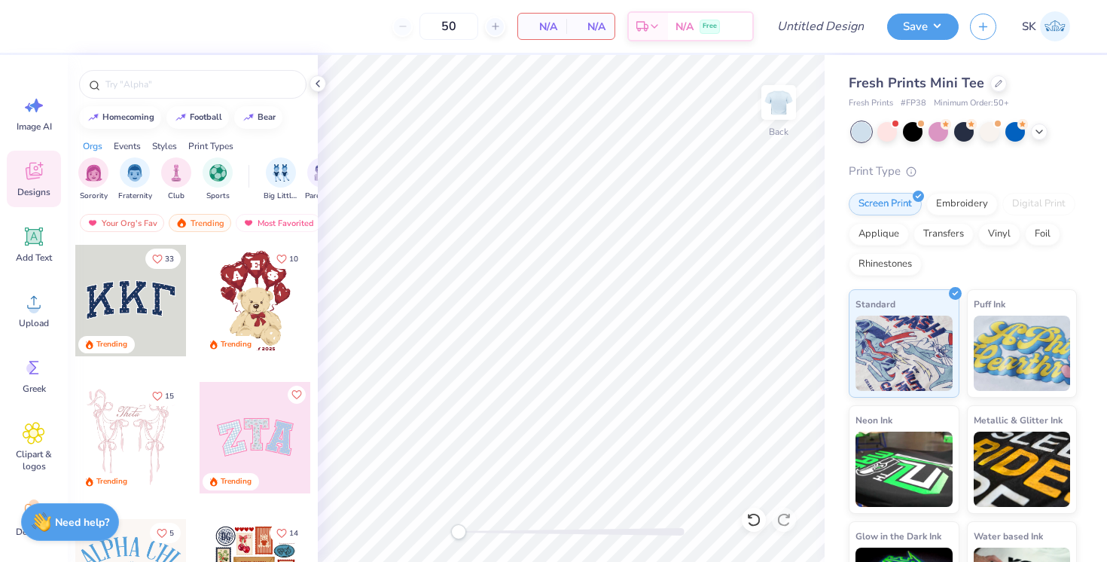
click at [106, 300] on div at bounding box center [130, 300] width 111 height 111
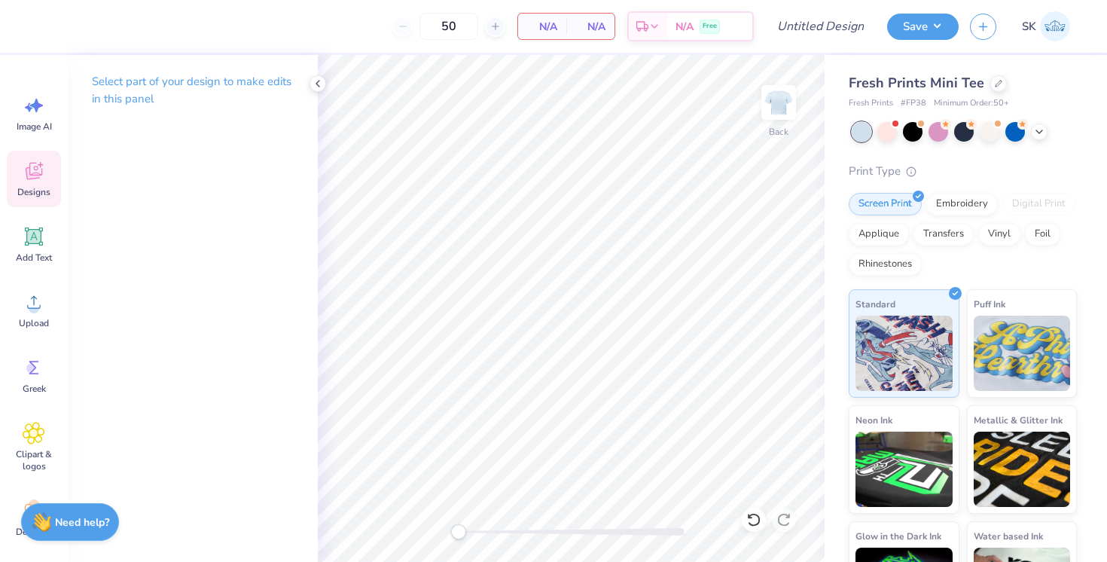
click at [35, 186] on span "Designs" at bounding box center [33, 192] width 33 height 12
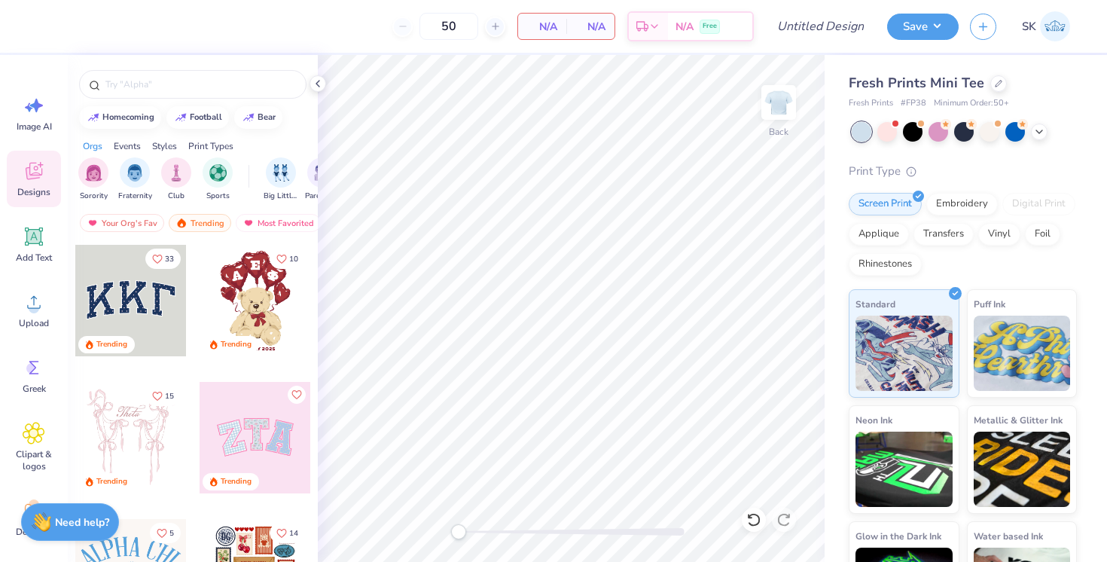
click at [116, 293] on div at bounding box center [130, 300] width 111 height 111
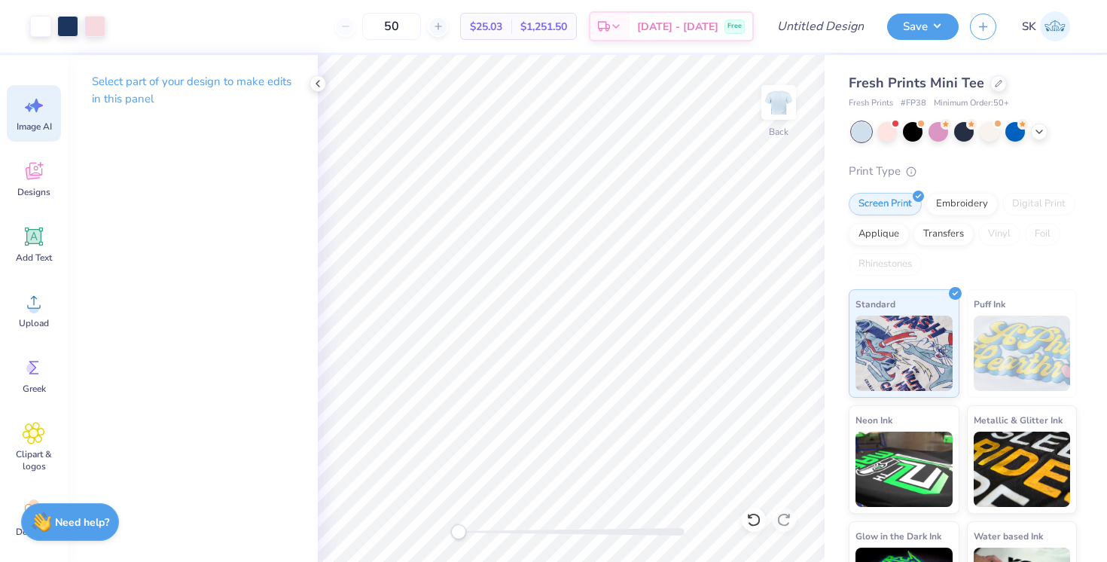
click at [26, 120] on span "Image AI" at bounding box center [34, 126] width 35 height 12
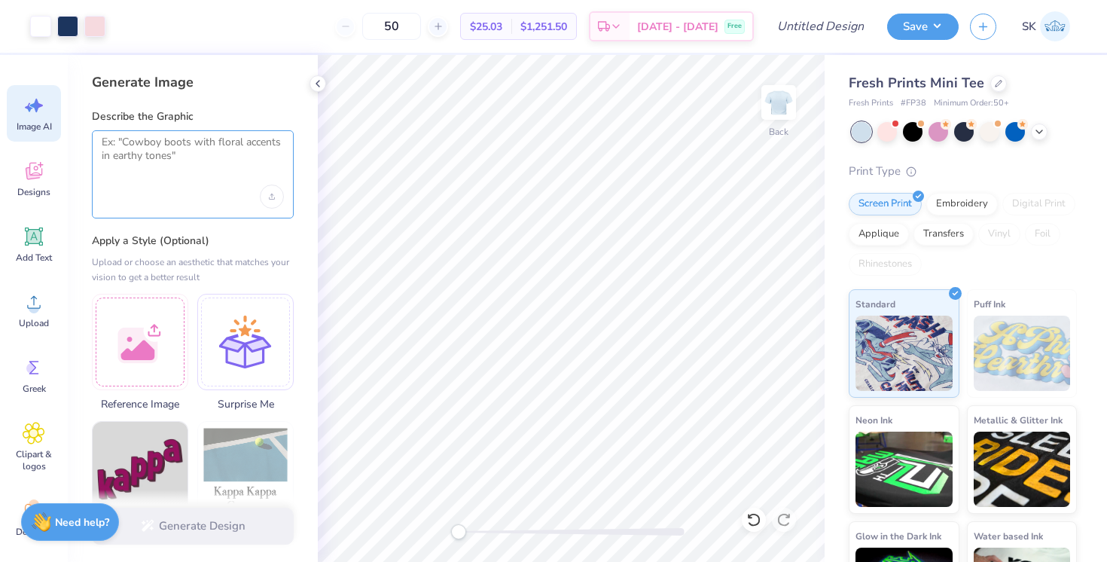
click at [155, 145] on textarea at bounding box center [193, 155] width 182 height 38
click at [130, 347] on div at bounding box center [140, 339] width 96 height 96
click at [185, 157] on textarea at bounding box center [193, 155] width 182 height 38
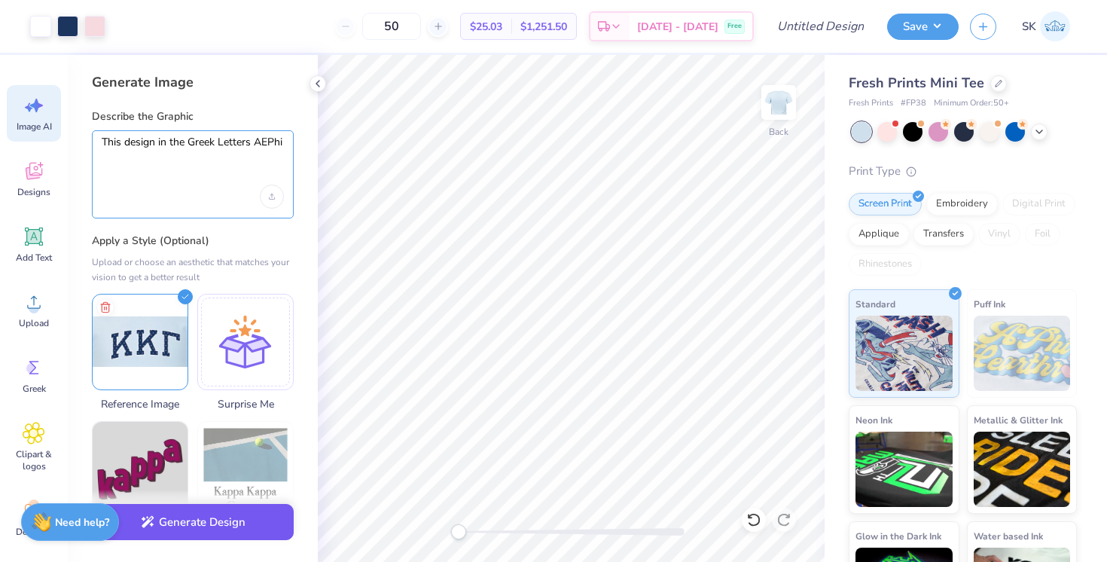
type textarea "This design in the Greek Letters AEPhi"
click at [181, 520] on button "Generate Design" at bounding box center [193, 522] width 202 height 37
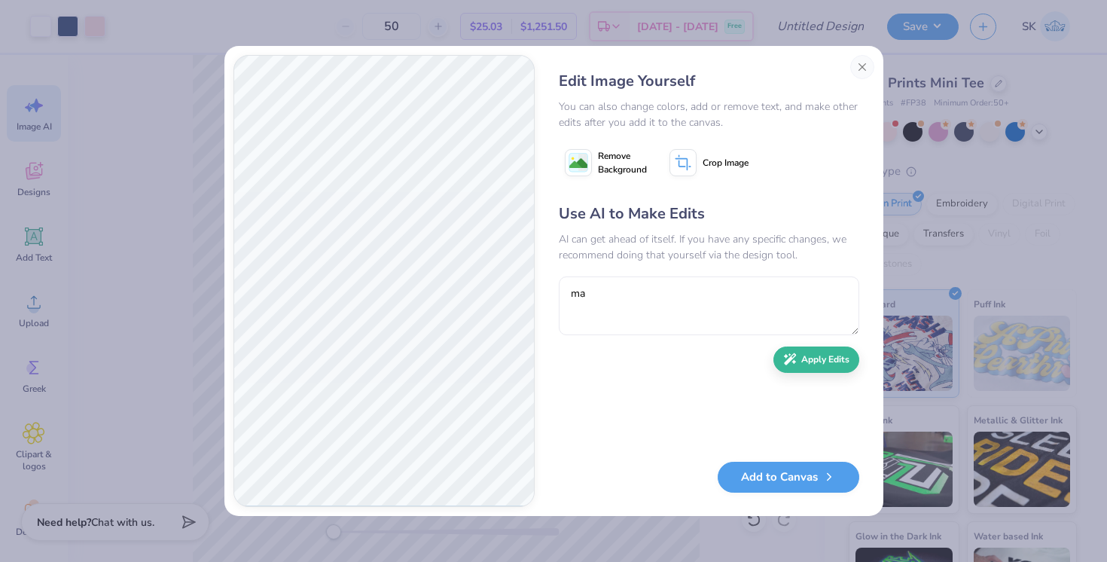
type textarea "m"
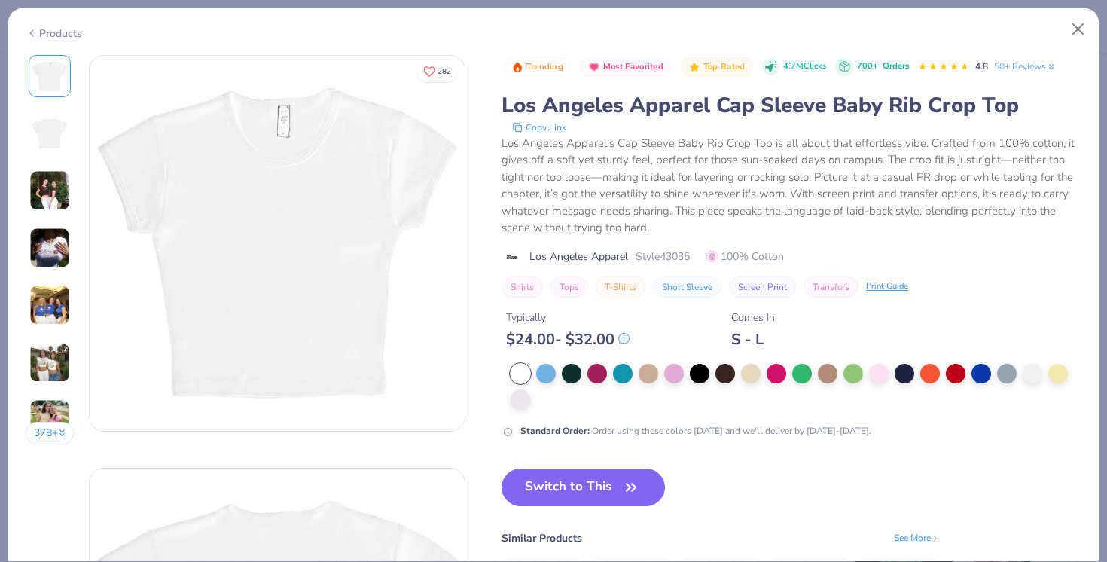
scroll to position [133, 0]
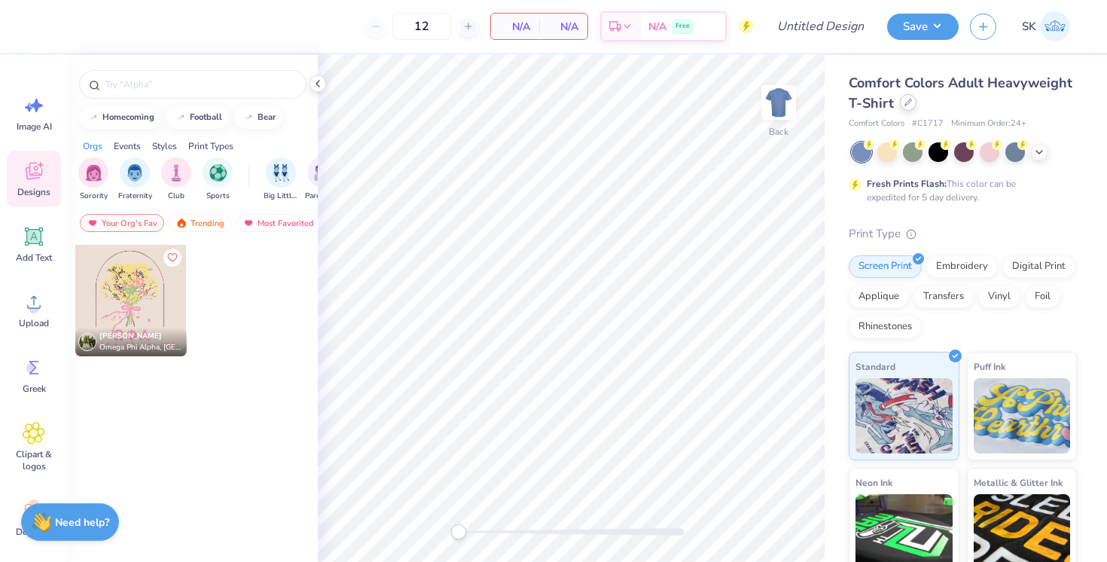
click at [906, 104] on icon at bounding box center [908, 103] width 8 height 8
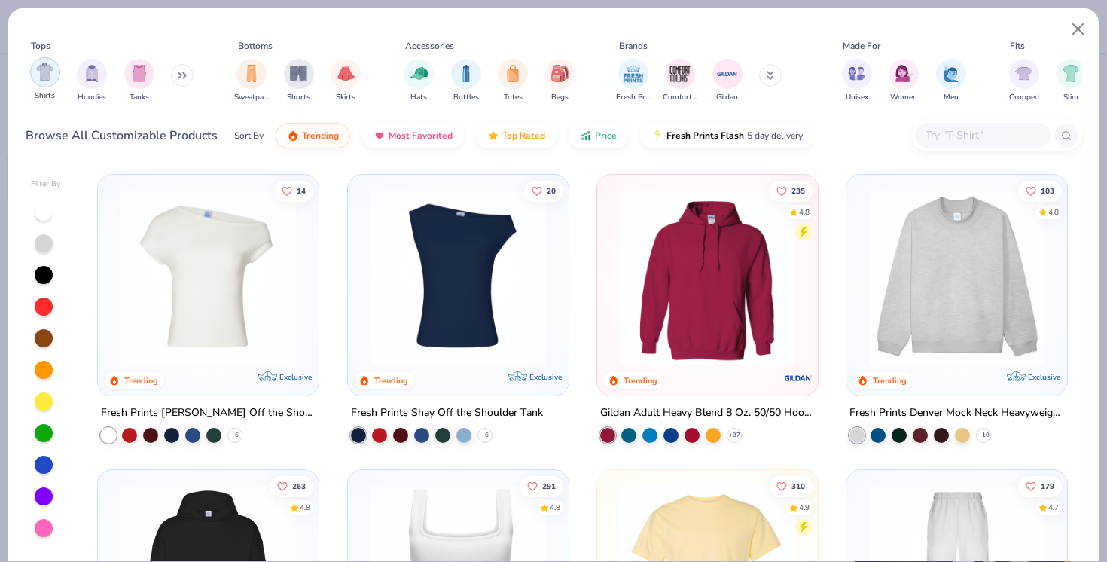
click at [35, 73] on div "filter for Shirts" at bounding box center [45, 72] width 30 height 30
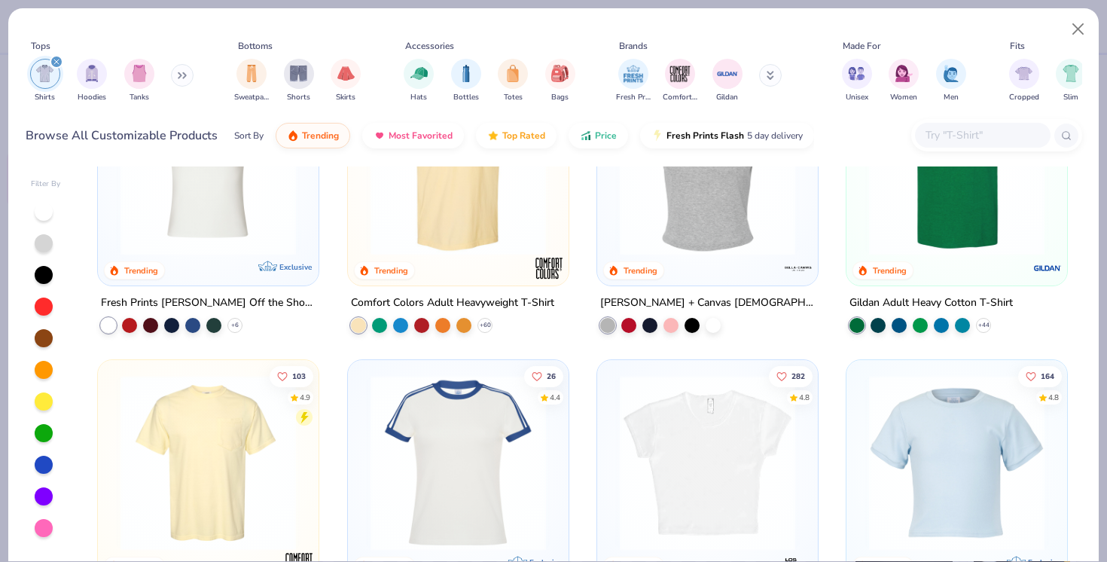
scroll to position [119, 0]
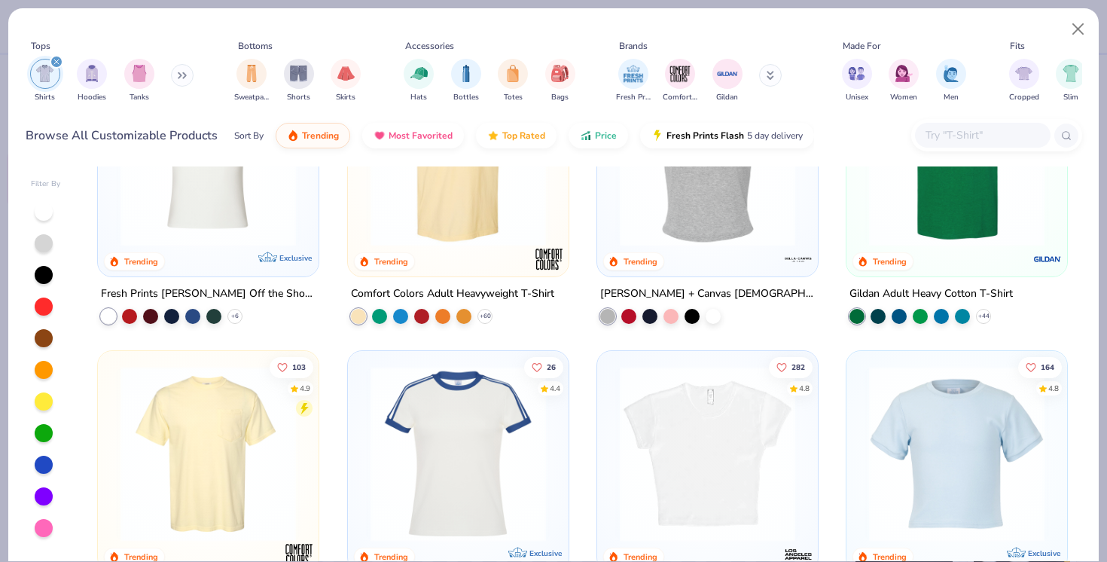
click at [950, 448] on img at bounding box center [956, 453] width 191 height 175
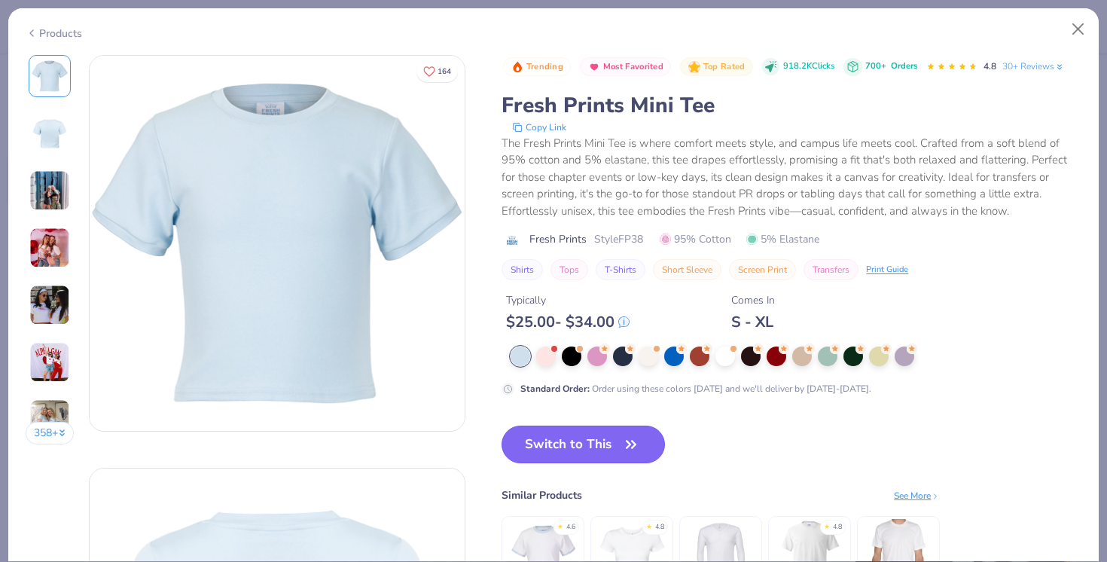
click at [567, 437] on button "Switch to This" at bounding box center [583, 444] width 163 height 38
type input "50"
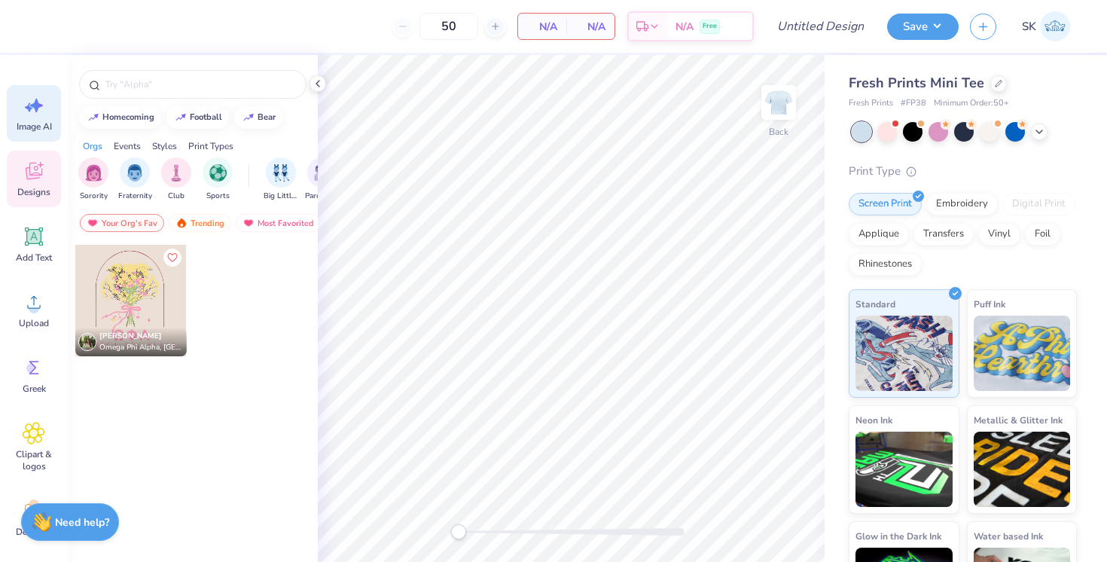
click at [41, 116] on icon at bounding box center [34, 105] width 23 height 23
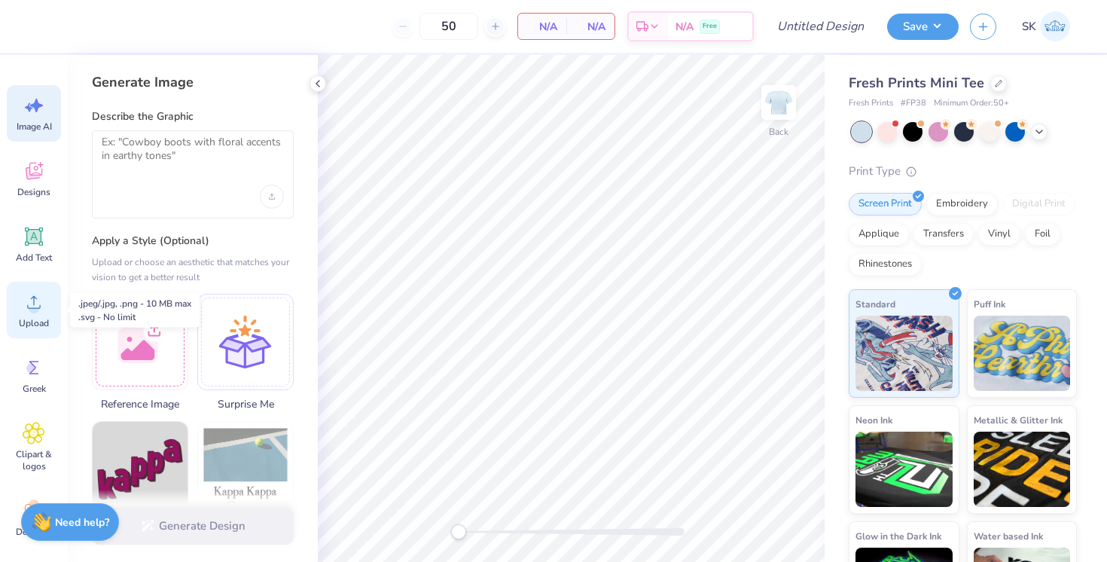
click at [38, 313] on div "Upload" at bounding box center [34, 310] width 54 height 56
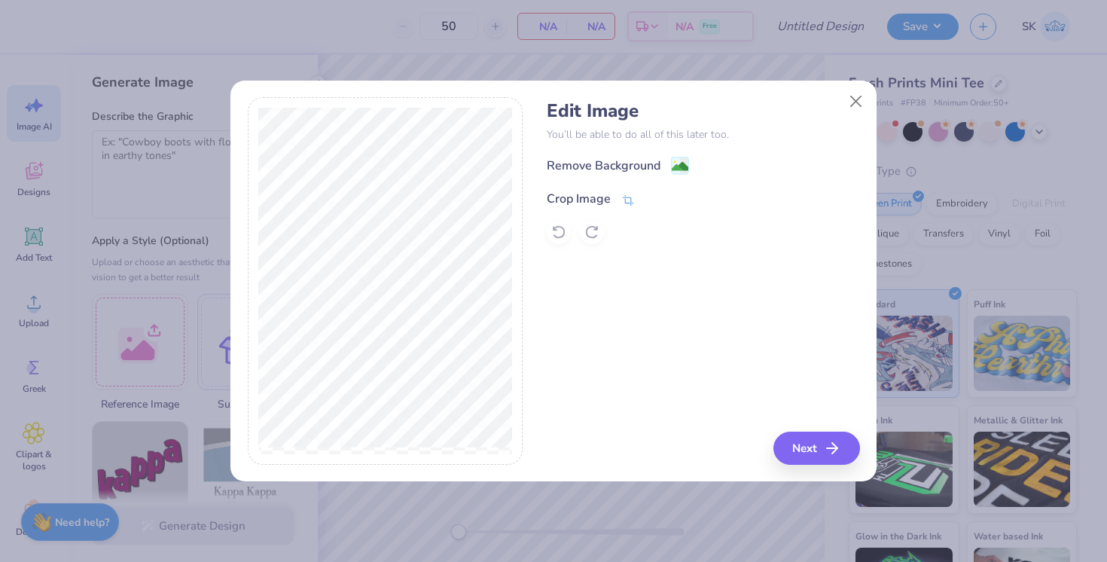
click at [614, 197] on div "Crop Image" at bounding box center [591, 199] width 88 height 18
click at [653, 188] on div at bounding box center [664, 197] width 38 height 18
click at [651, 196] on icon at bounding box center [653, 197] width 9 height 9
click at [635, 166] on div "Remove Background" at bounding box center [604, 167] width 114 height 18
click at [557, 233] on icon at bounding box center [558, 231] width 15 height 15
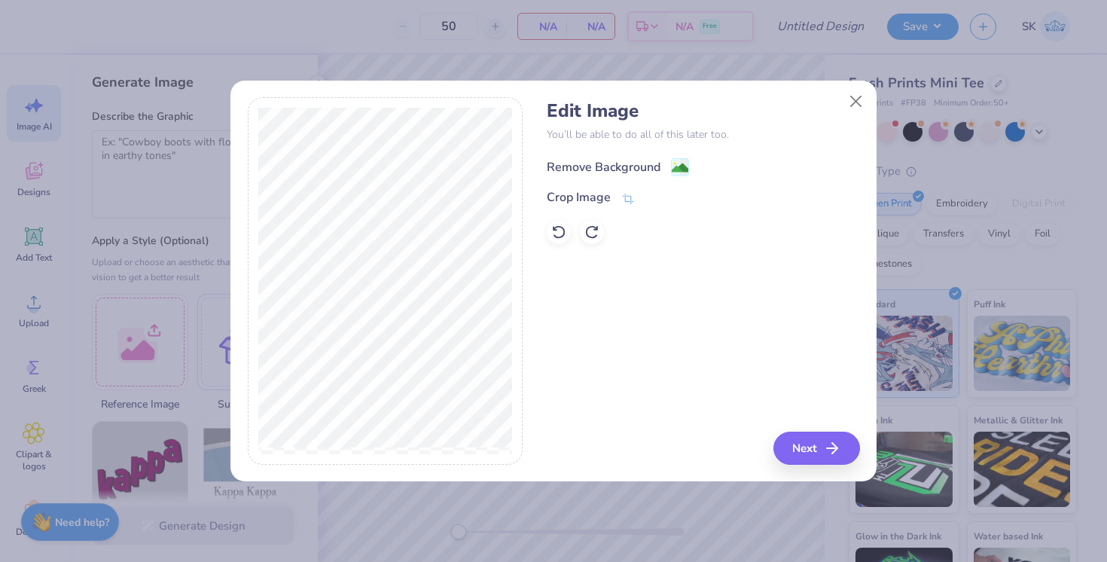
click at [662, 167] on div "Remove Background" at bounding box center [618, 166] width 142 height 19
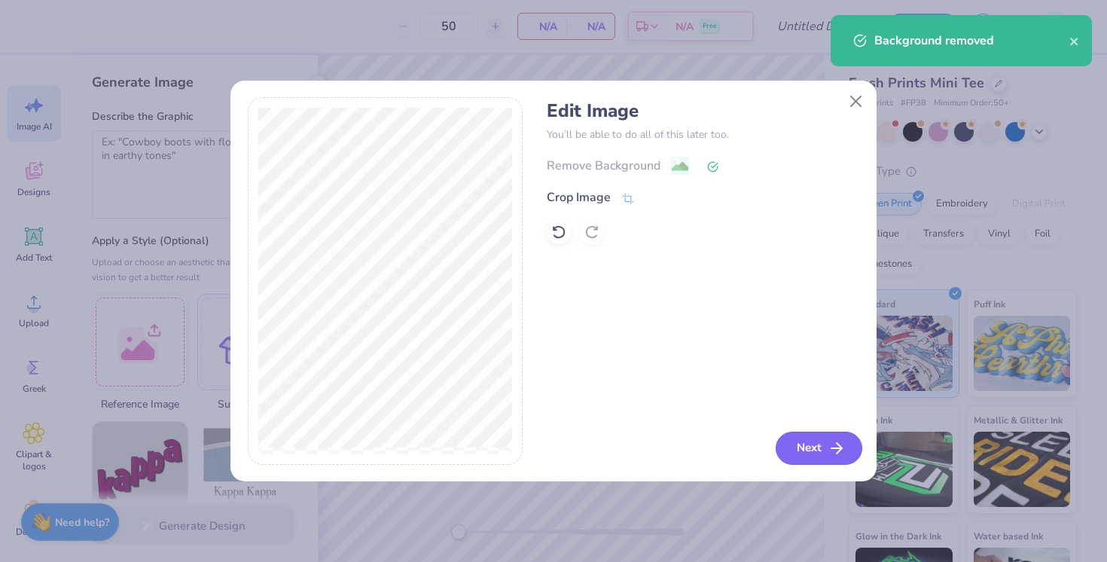
click at [821, 453] on button "Next" at bounding box center [819, 447] width 87 height 33
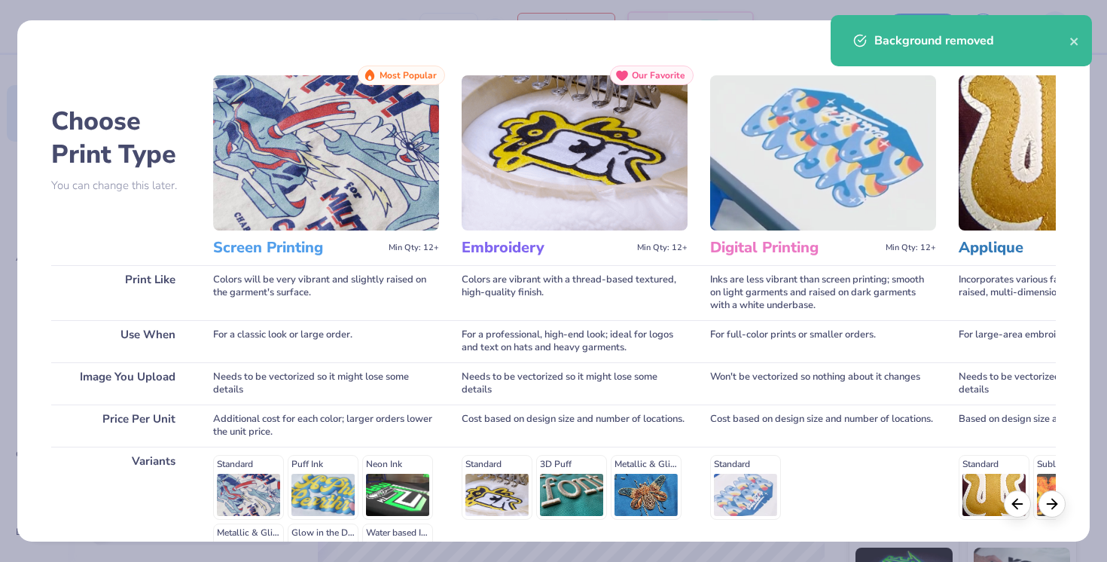
scroll to position [189, 0]
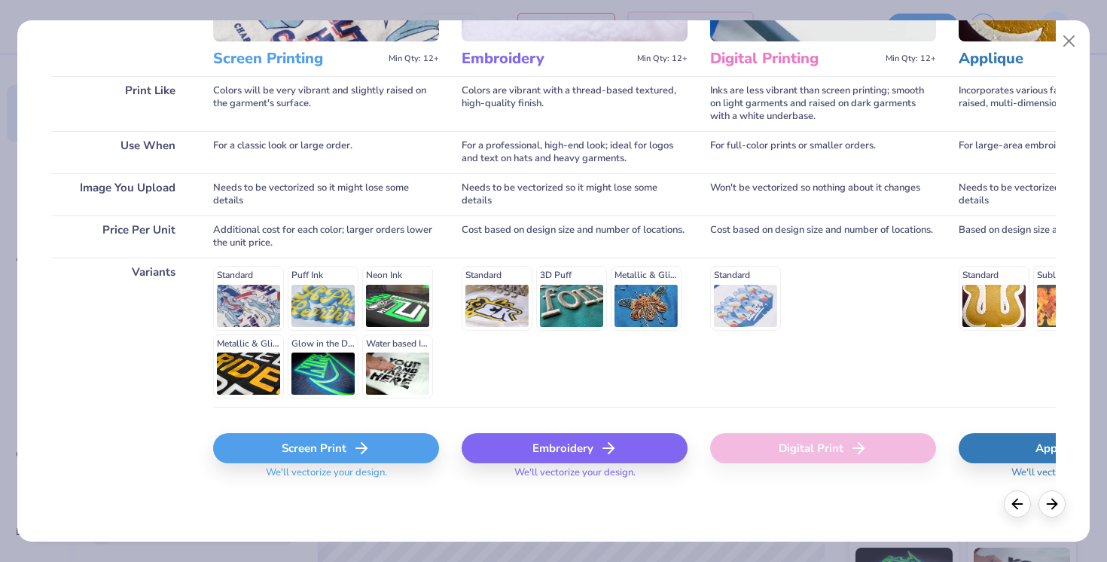
click at [337, 453] on div "Screen Print" at bounding box center [326, 448] width 226 height 30
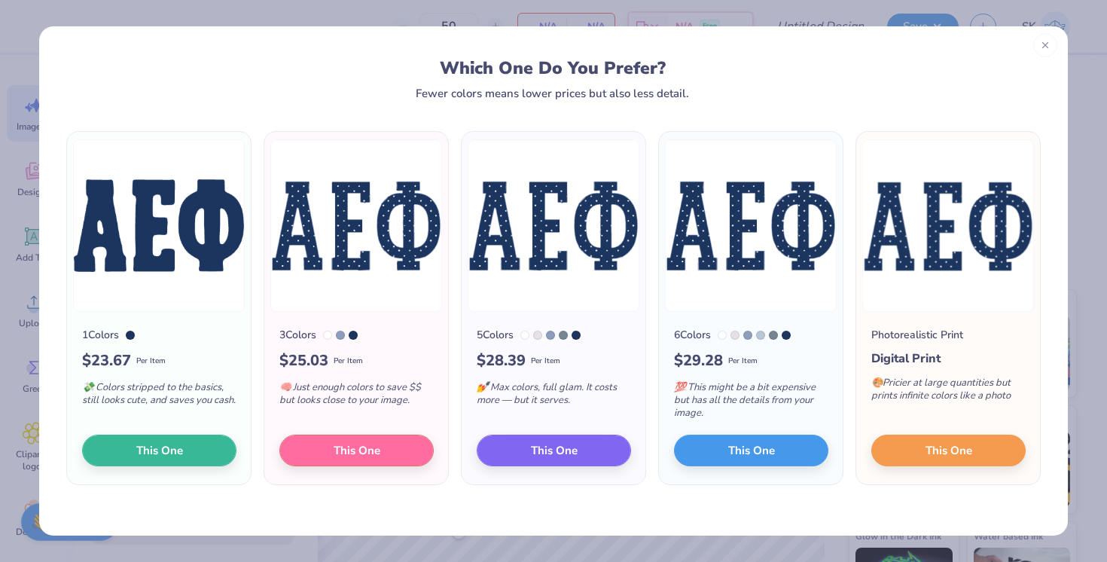
click at [1040, 42] on icon at bounding box center [1045, 45] width 11 height 11
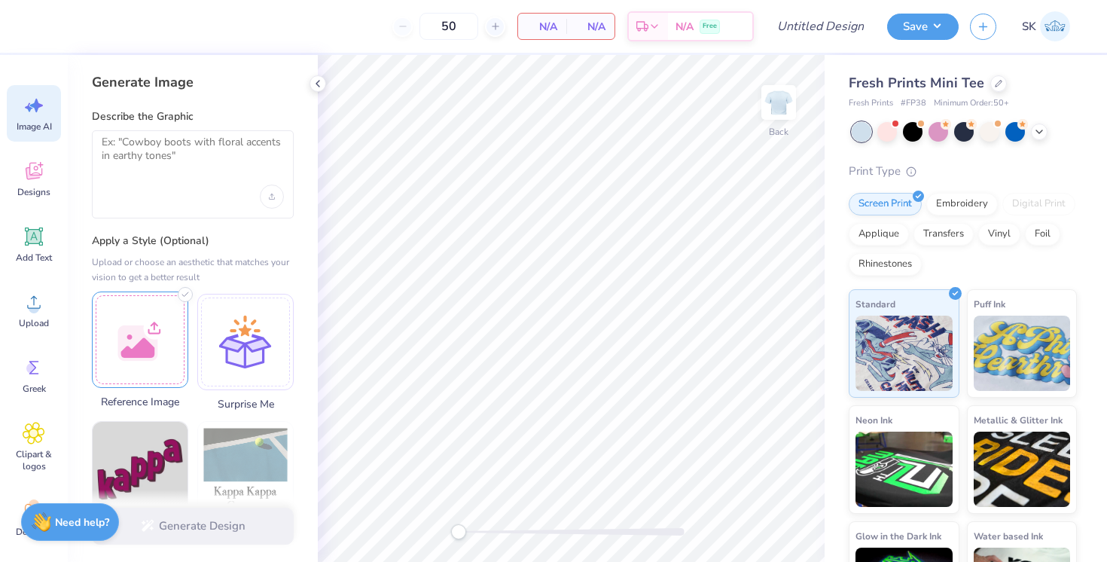
click at [153, 338] on div at bounding box center [140, 339] width 96 height 96
click at [218, 133] on div at bounding box center [193, 174] width 202 height 88
click at [224, 155] on textarea at bounding box center [193, 155] width 182 height 38
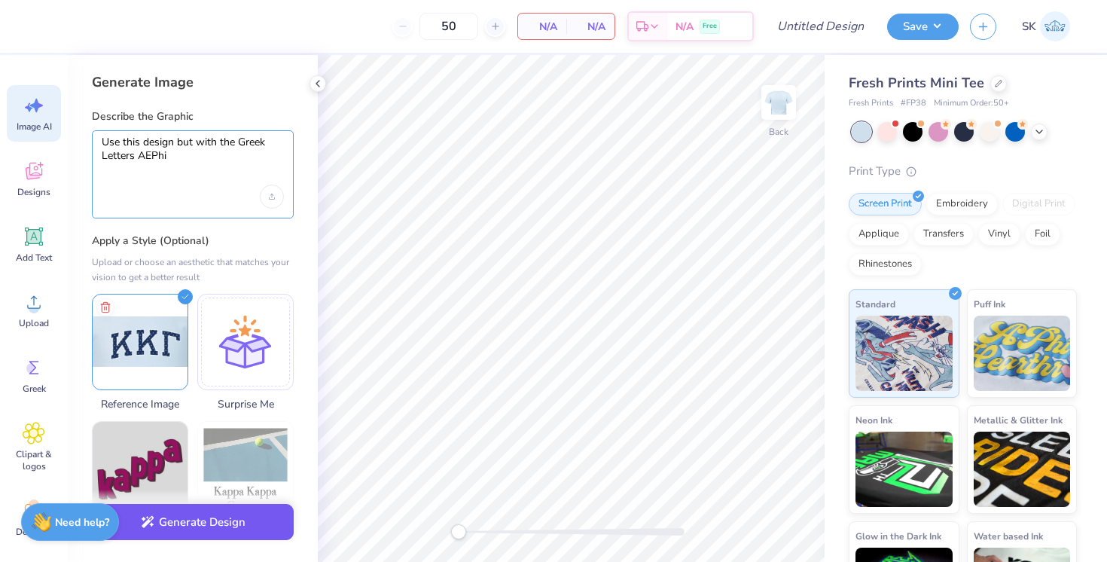
type textarea "Use this design but with the Greek Letters AEPhi"
click at [261, 523] on button "Generate Design" at bounding box center [193, 522] width 202 height 37
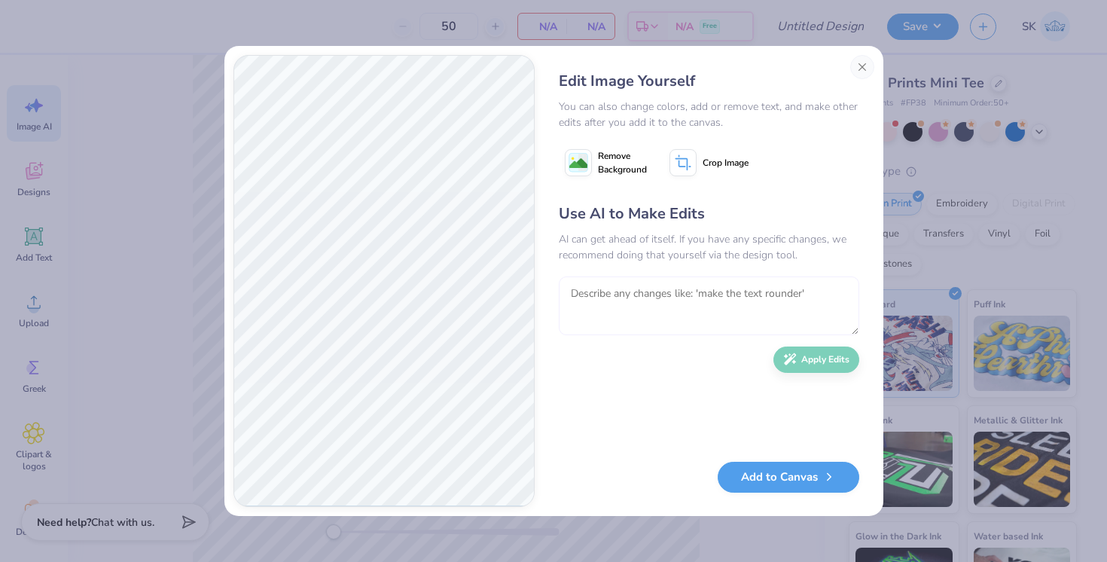
click at [647, 290] on textarea at bounding box center [709, 305] width 300 height 59
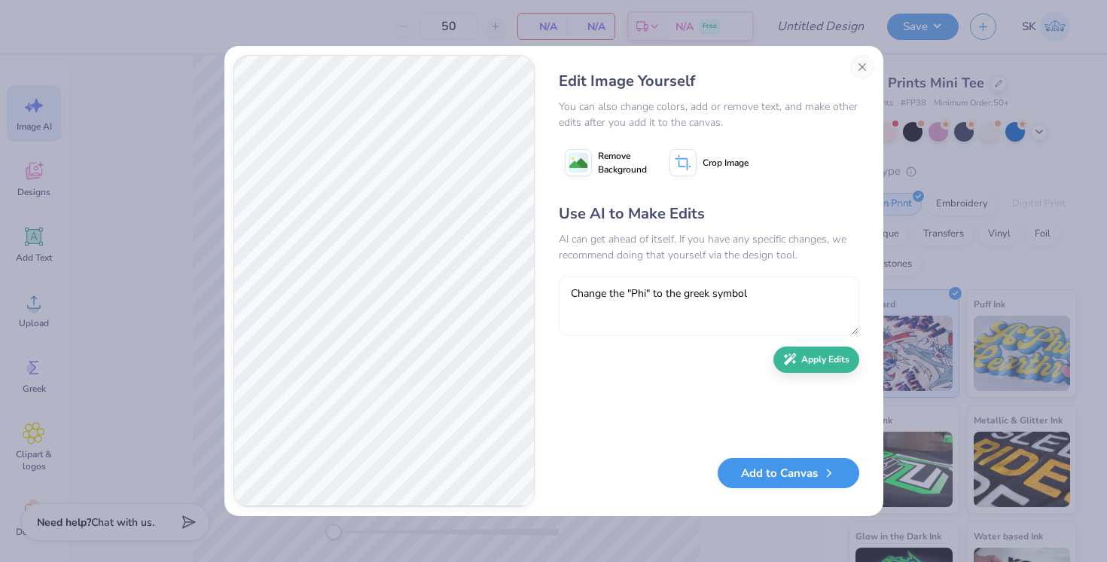
type textarea "Change the "Phi" to the greek symbol"
click at [784, 469] on button "Add to Canvas" at bounding box center [789, 473] width 142 height 31
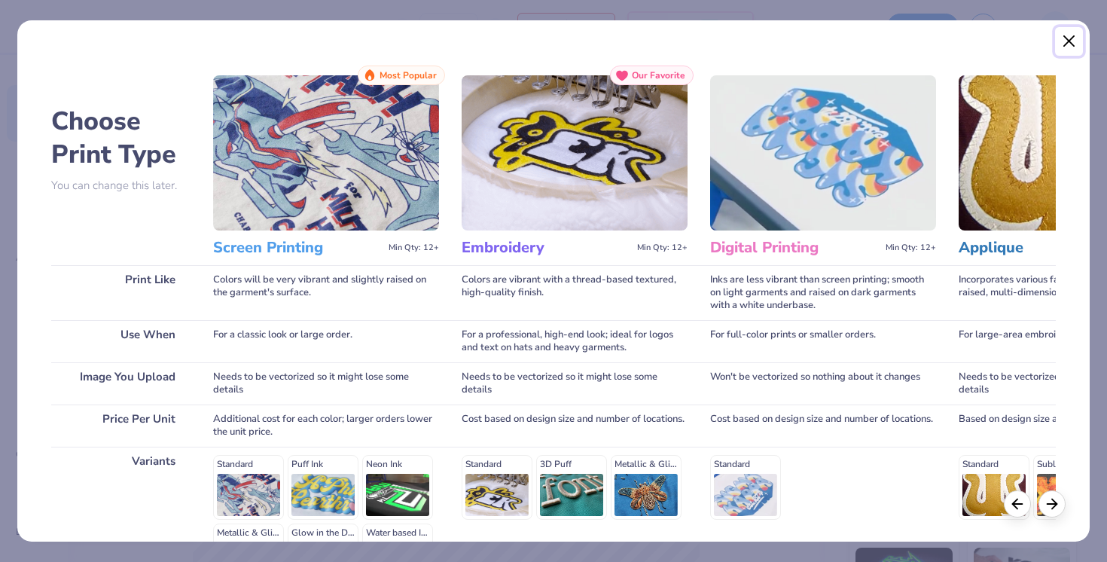
click at [1073, 35] on button "Close" at bounding box center [1069, 41] width 29 height 29
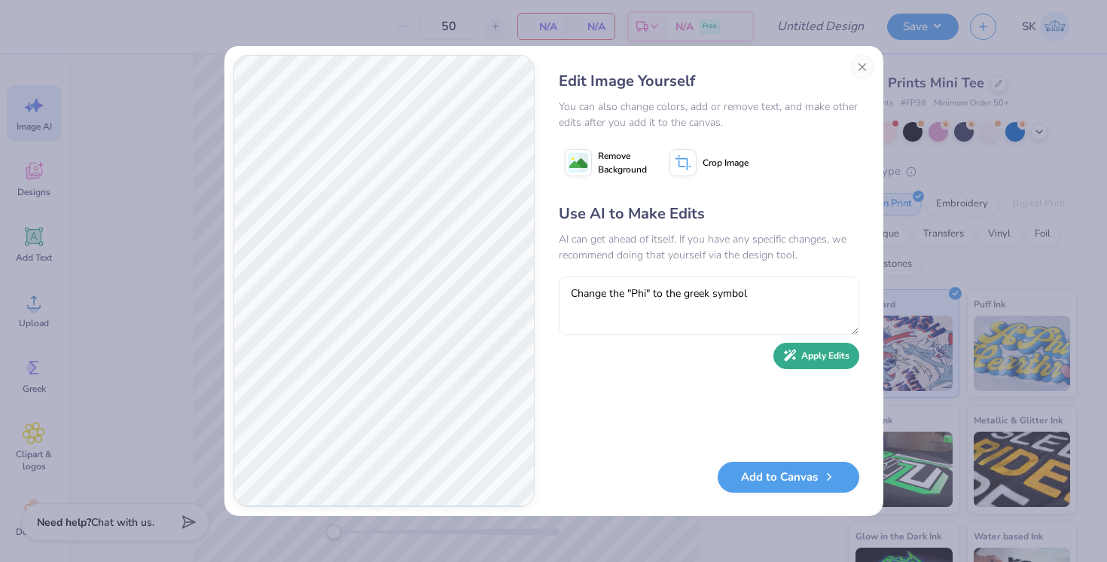
click at [810, 355] on button "Apply Edits" at bounding box center [816, 356] width 86 height 26
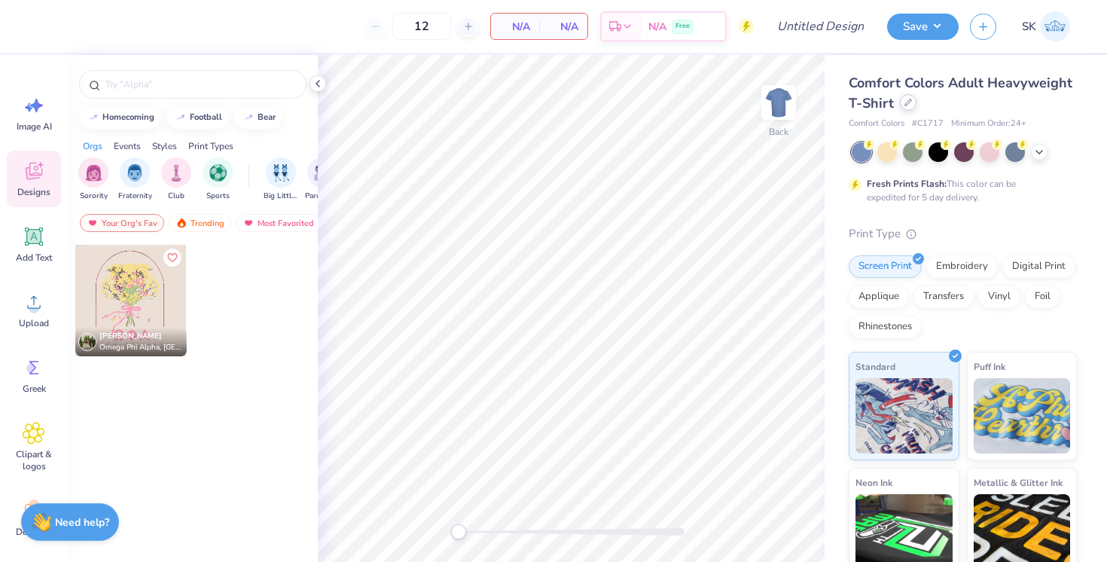
click at [904, 102] on icon at bounding box center [908, 103] width 8 height 8
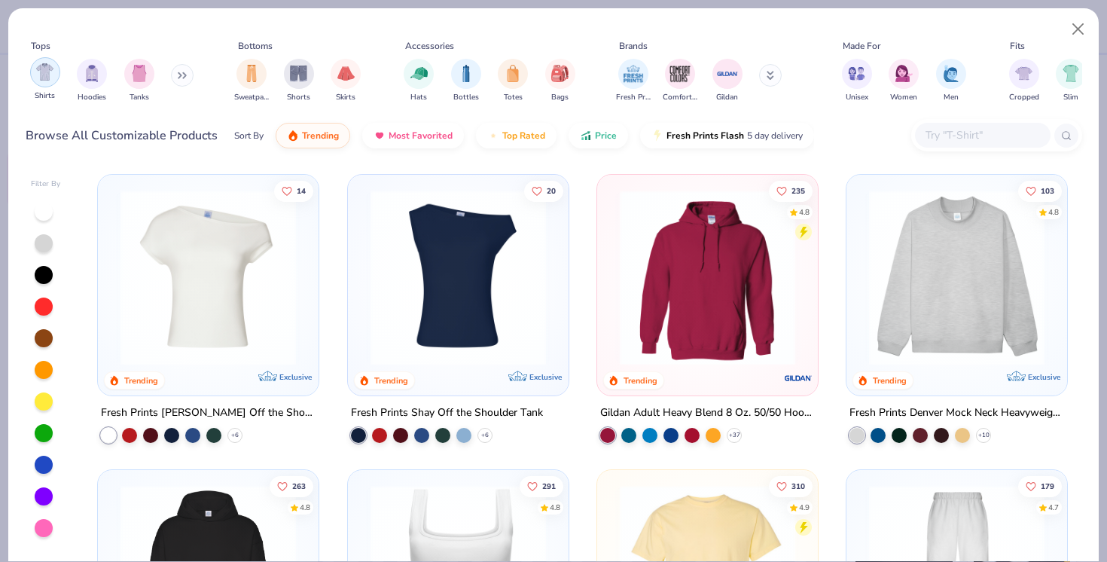
click at [53, 82] on div "filter for Shirts" at bounding box center [45, 72] width 30 height 30
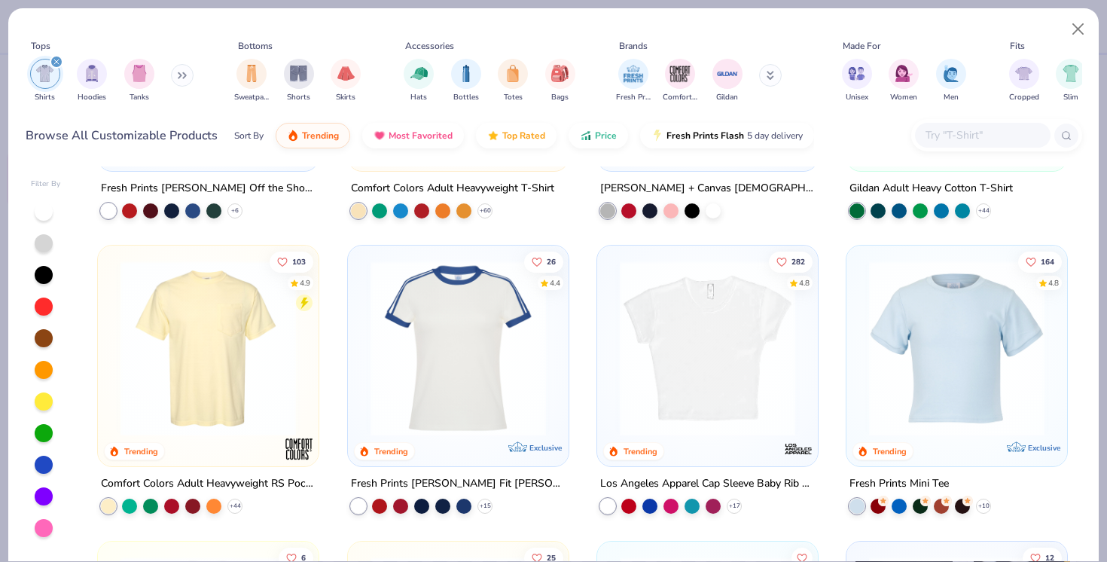
scroll to position [203, 0]
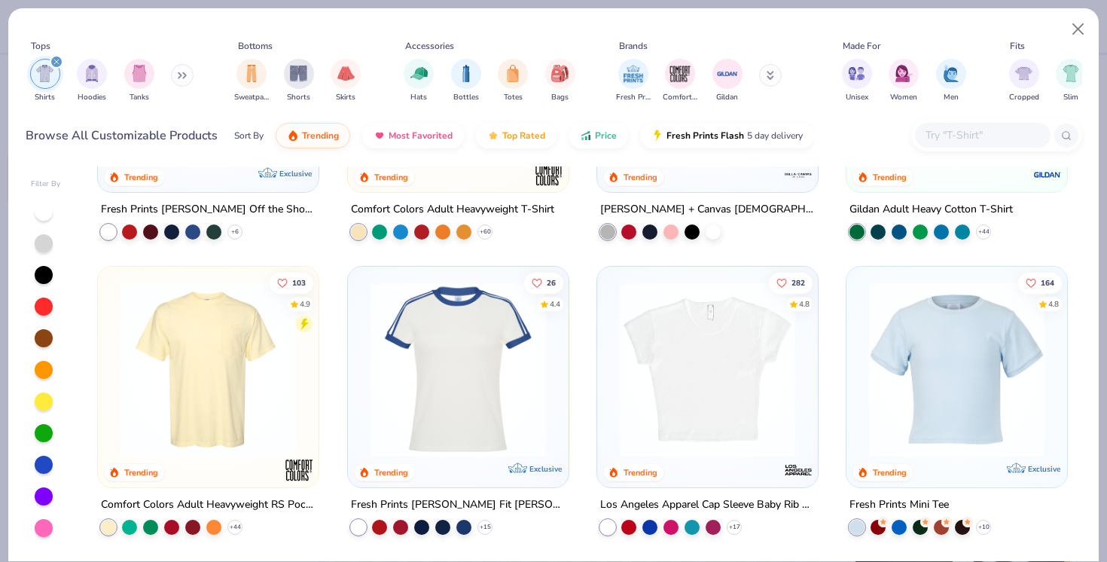
click at [685, 389] on img at bounding box center [707, 369] width 191 height 175
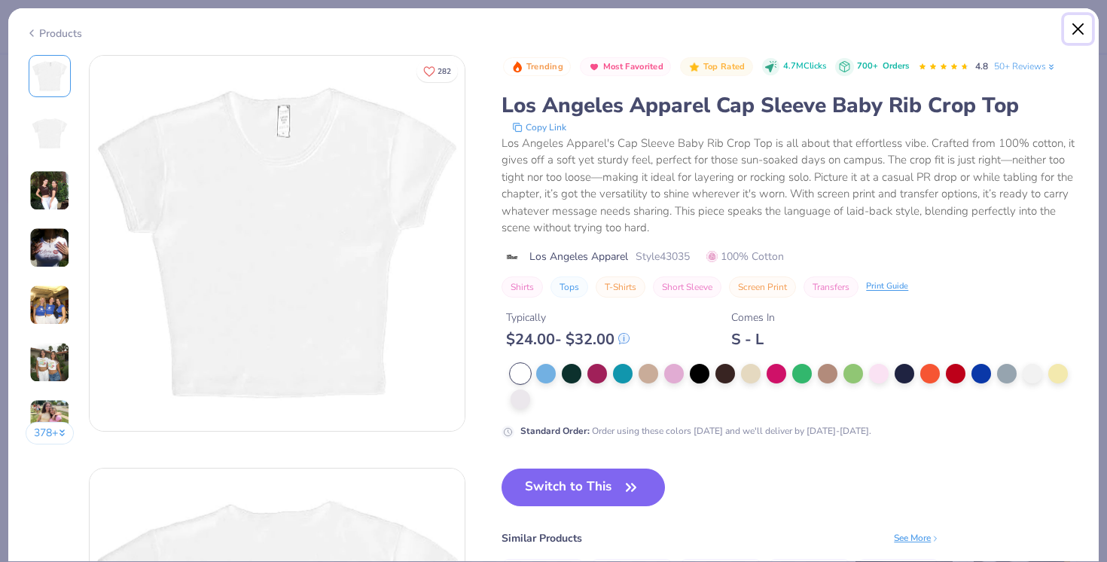
click at [1075, 27] on button "Close" at bounding box center [1078, 29] width 29 height 29
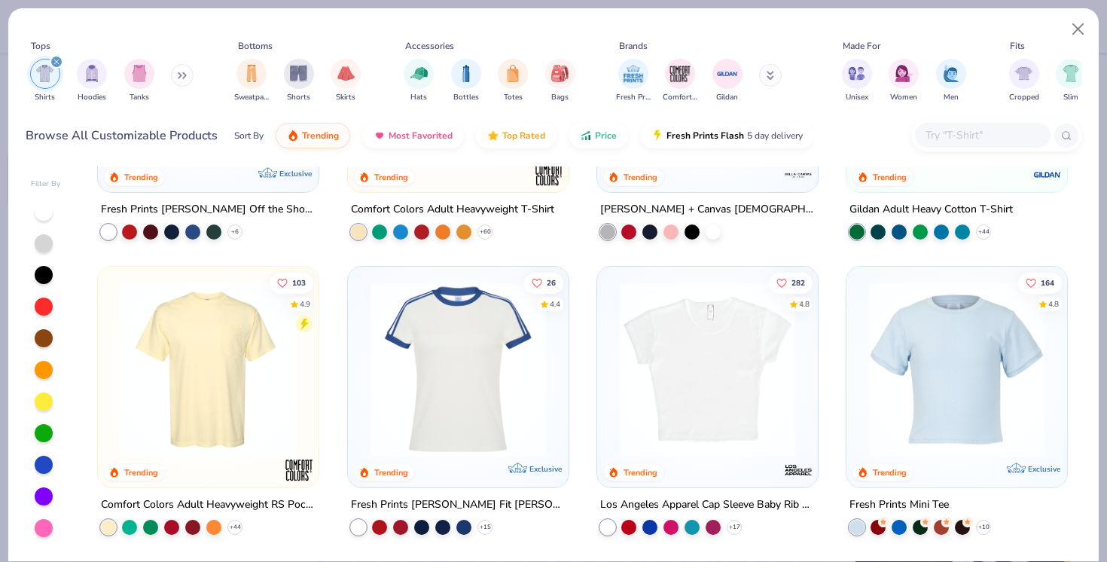
scroll to position [248, 0]
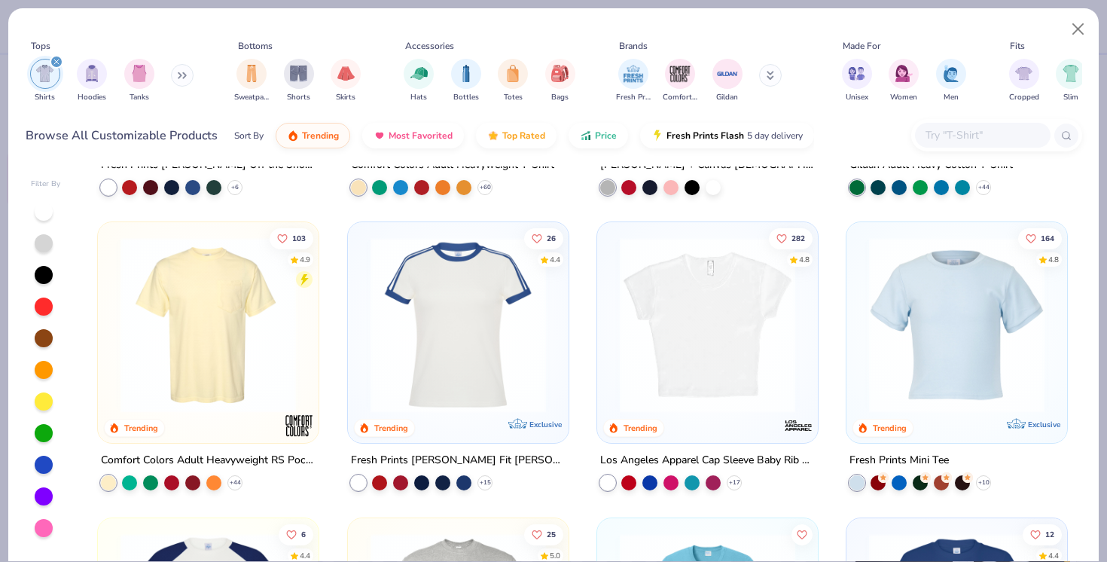
click at [743, 348] on img at bounding box center [707, 324] width 191 height 175
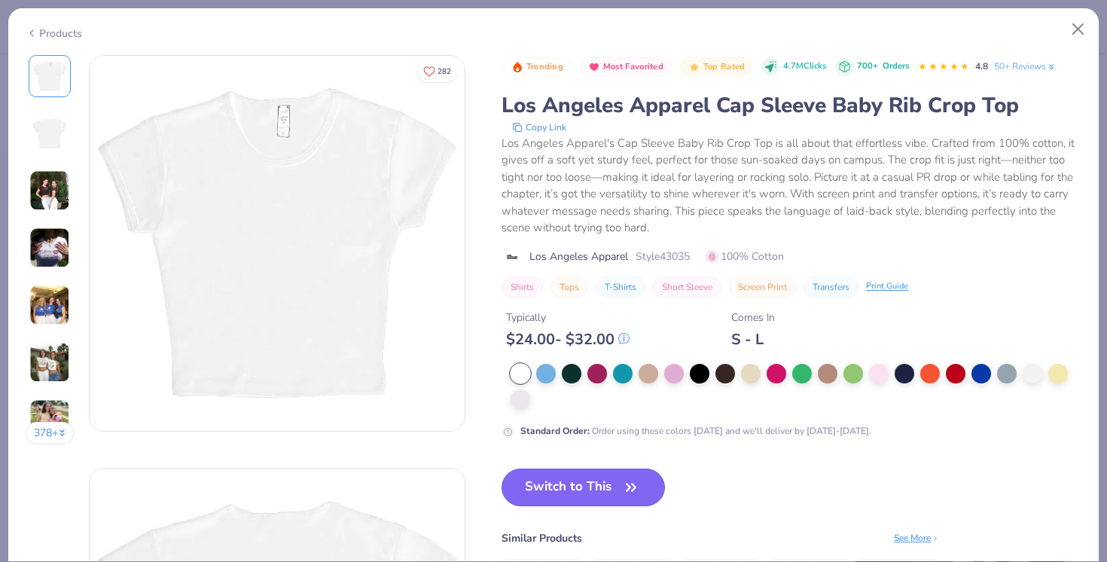
click at [605, 496] on button "Switch to This" at bounding box center [583, 487] width 163 height 38
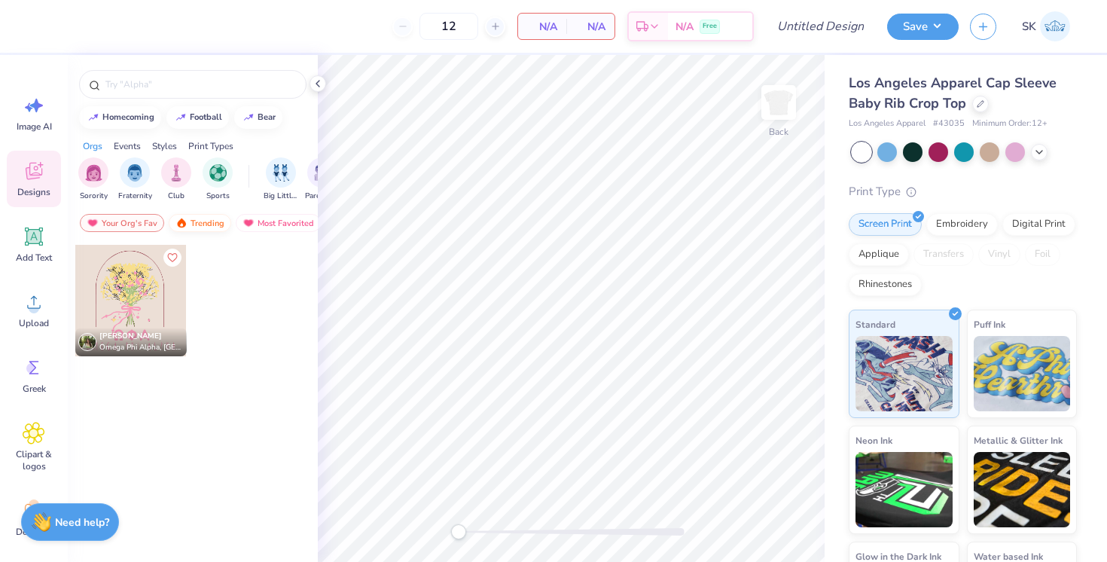
click at [195, 226] on div "Trending" at bounding box center [200, 223] width 63 height 18
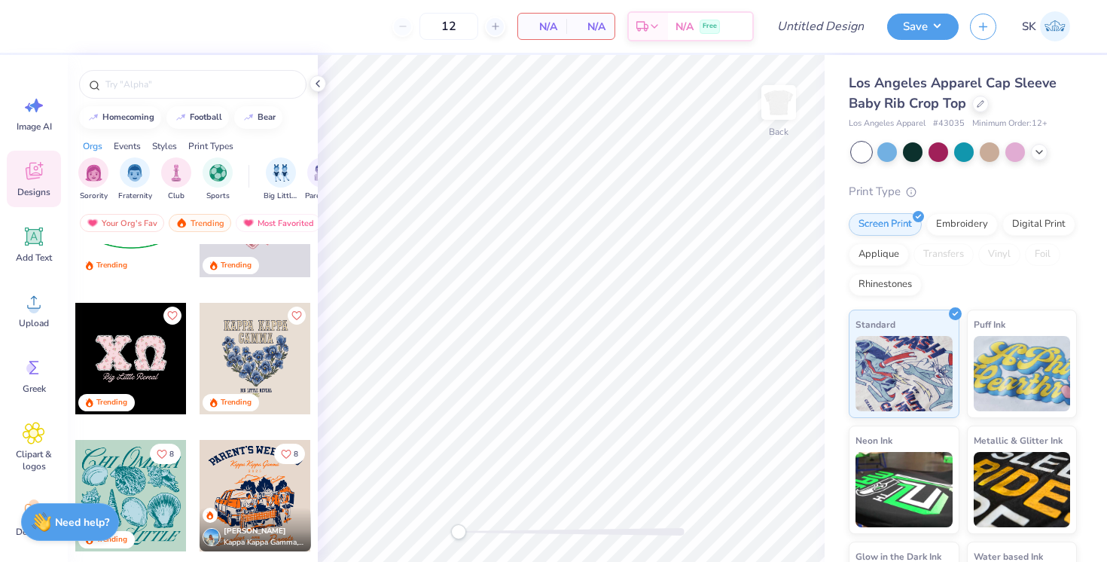
scroll to position [3361, 0]
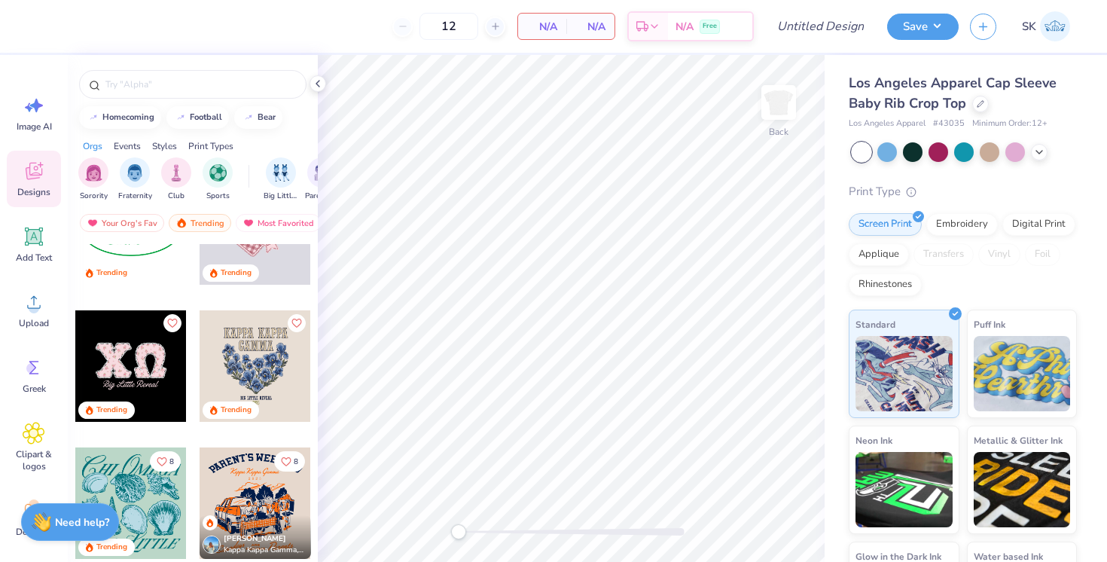
click at [148, 341] on div at bounding box center [130, 365] width 111 height 111
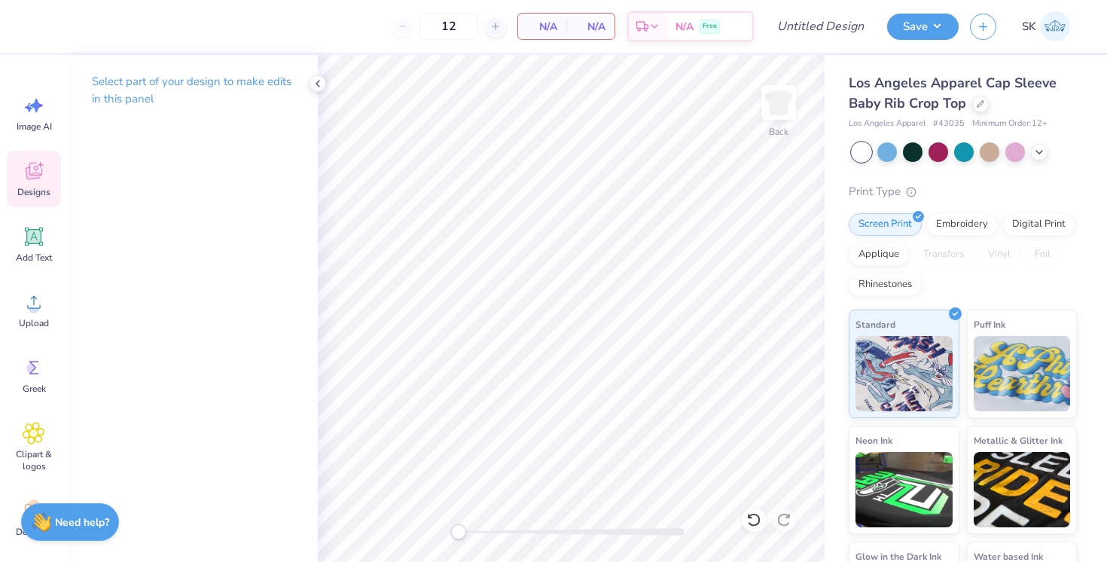
click at [41, 177] on icon at bounding box center [34, 171] width 23 height 23
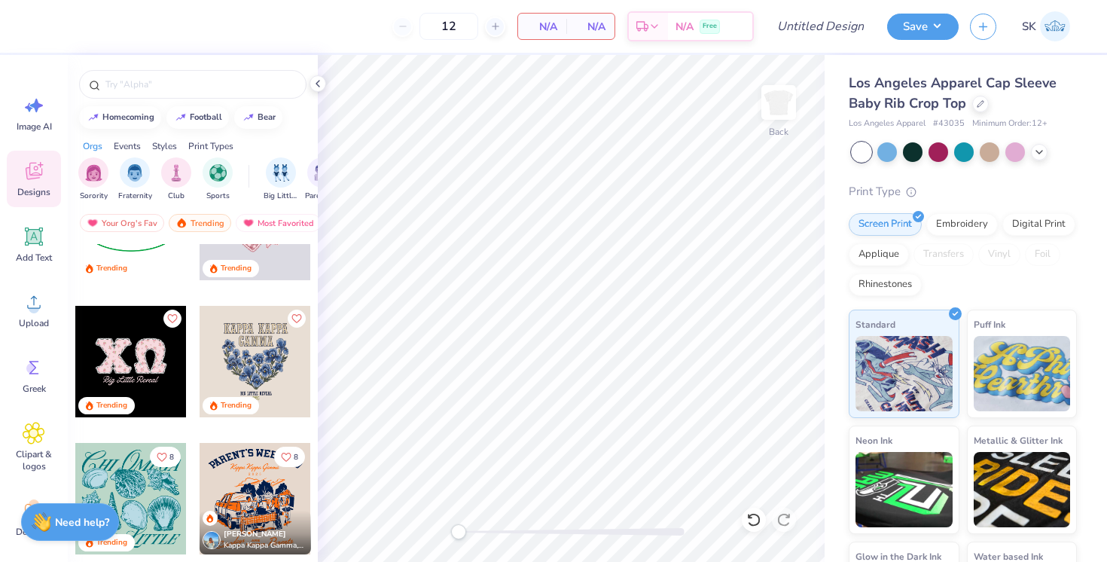
scroll to position [3393, 0]
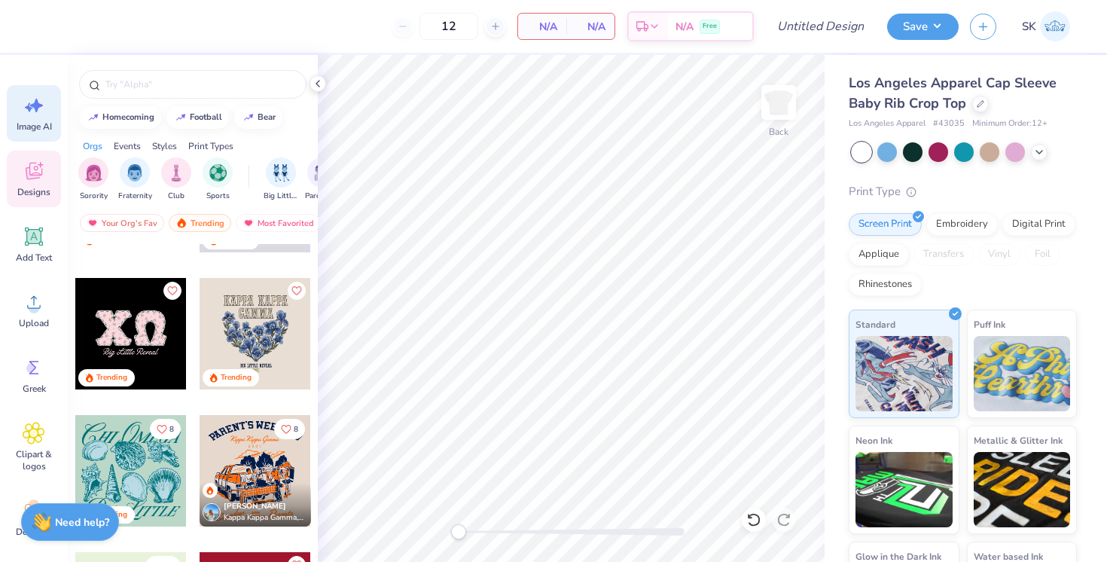
click at [31, 111] on icon at bounding box center [34, 105] width 23 height 23
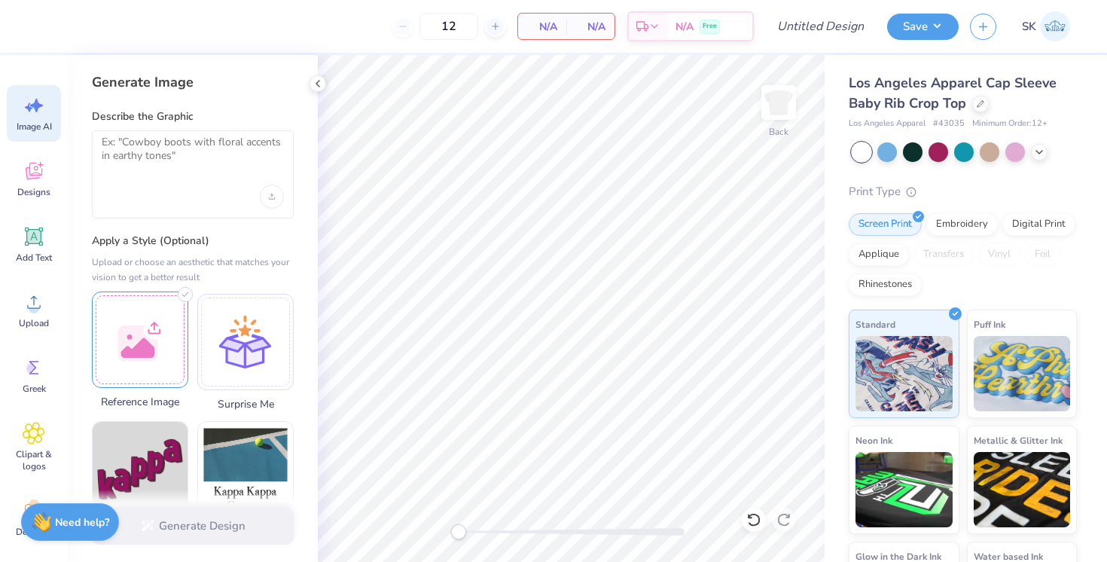
click at [145, 356] on div at bounding box center [140, 339] width 96 height 96
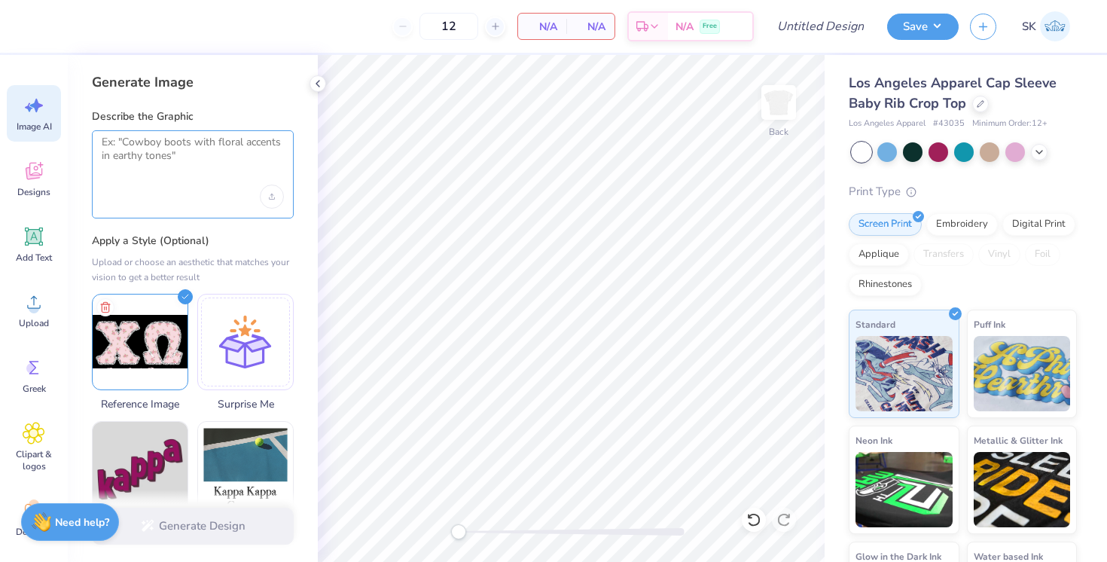
click at [203, 160] on textarea at bounding box center [193, 155] width 182 height 38
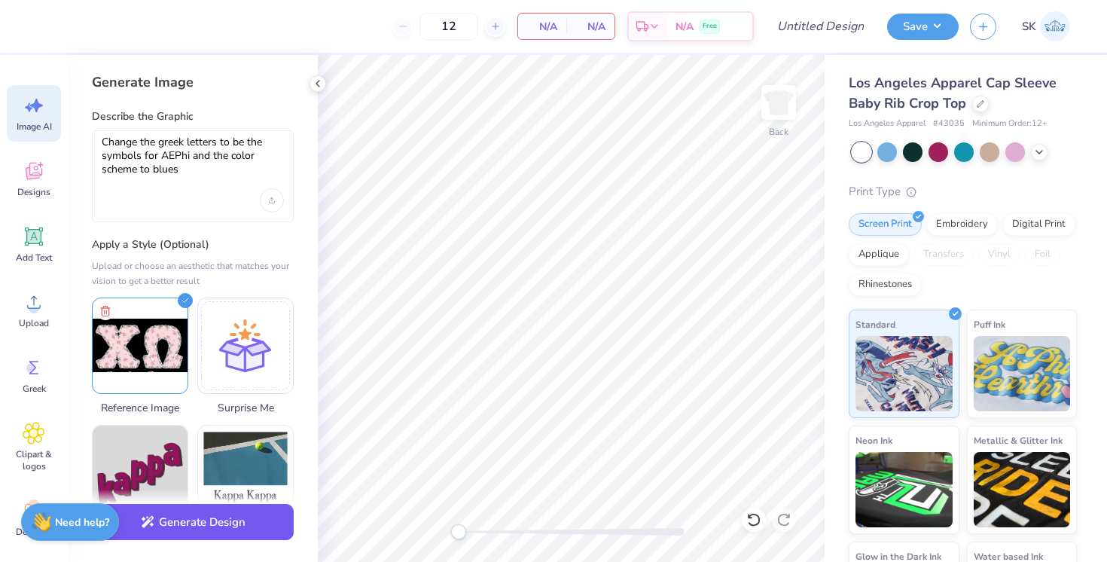
click at [208, 505] on button "Generate Design" at bounding box center [193, 522] width 202 height 37
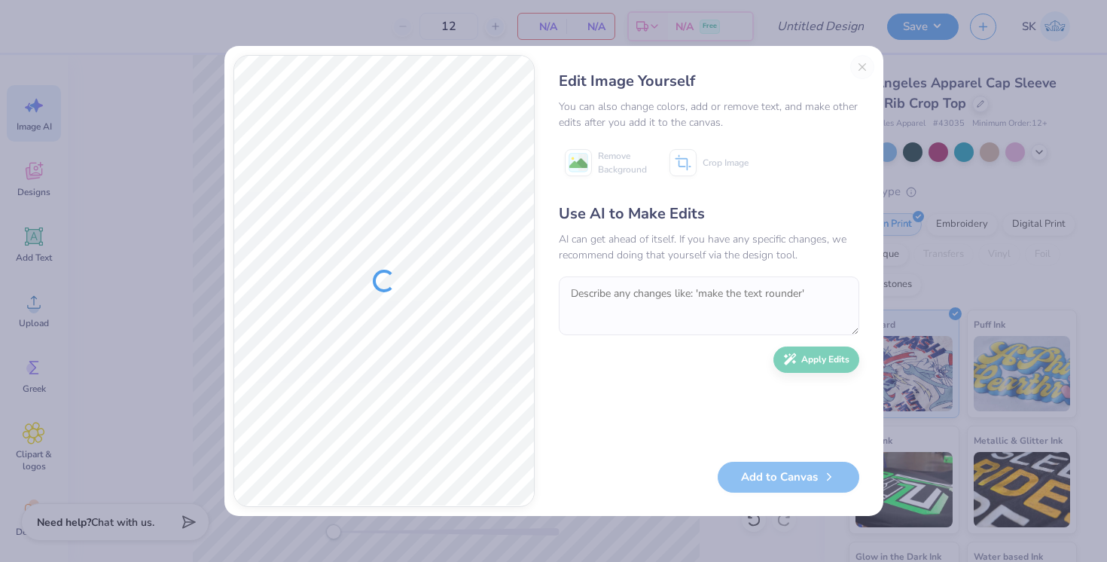
click at [861, 67] on div "Edit Image Yourself You can also change colors, add or remove text, and make ot…" at bounding box center [709, 281] width 331 height 452
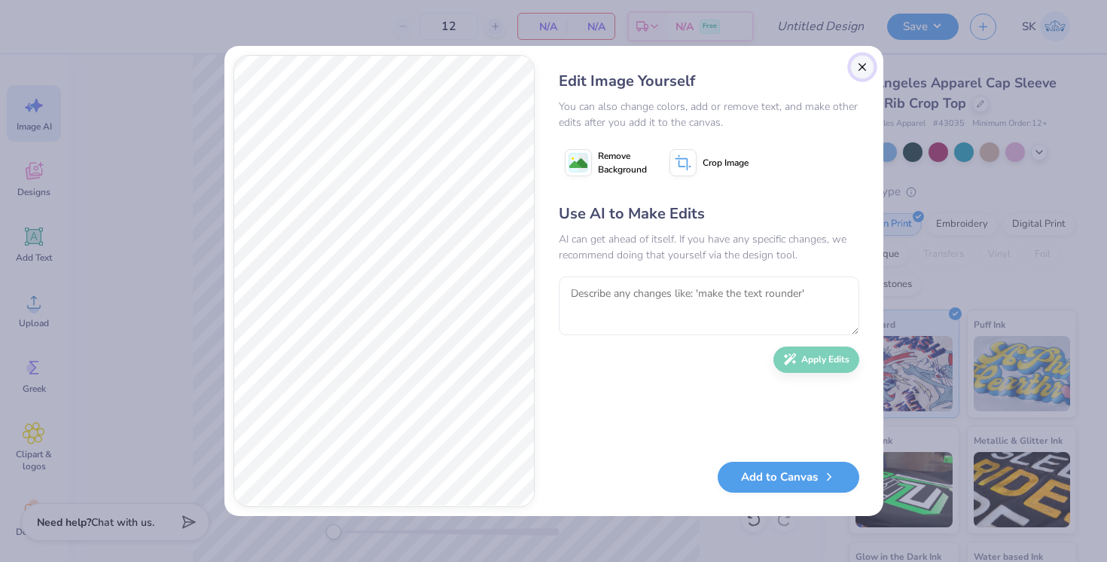
click at [861, 67] on button "Close" at bounding box center [862, 67] width 24 height 24
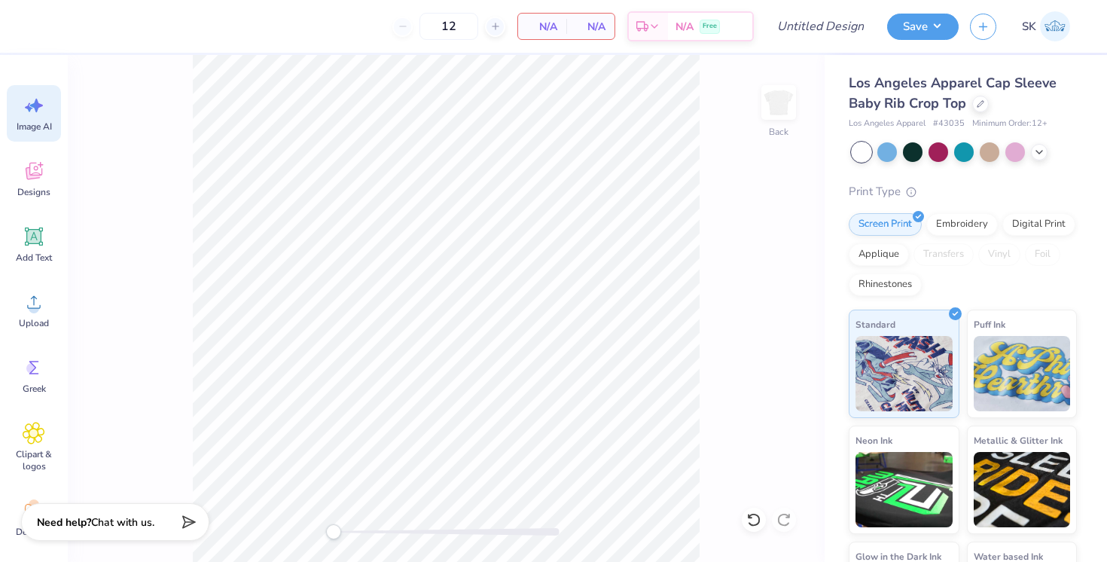
click at [44, 111] on icon at bounding box center [34, 105] width 23 height 23
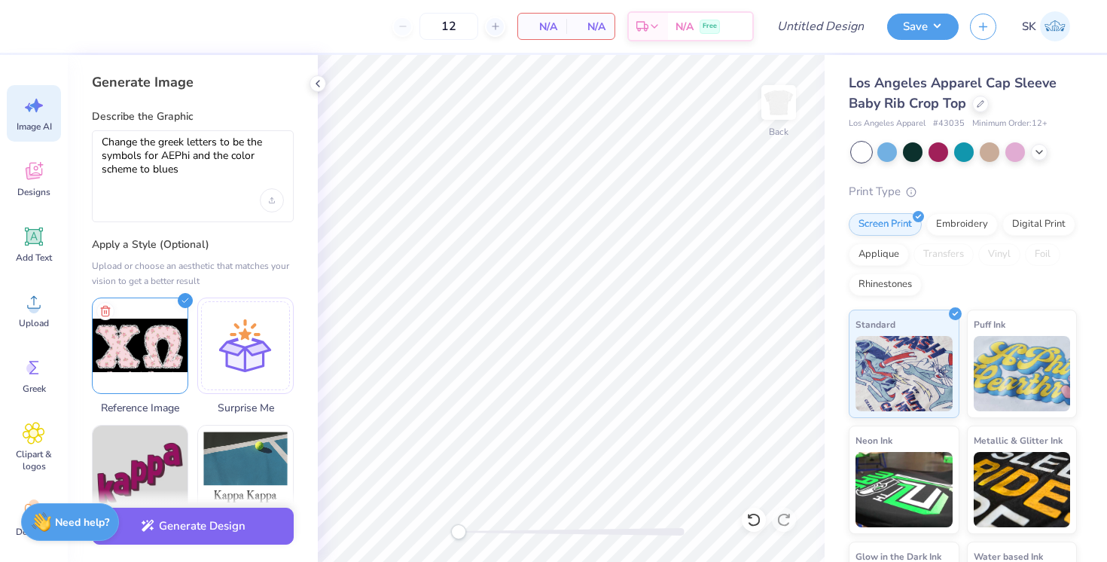
scroll to position [0, 0]
click at [102, 141] on textarea "Change the greek letters to be the symbols for AEPhi and the color scheme to bl…" at bounding box center [193, 156] width 182 height 41
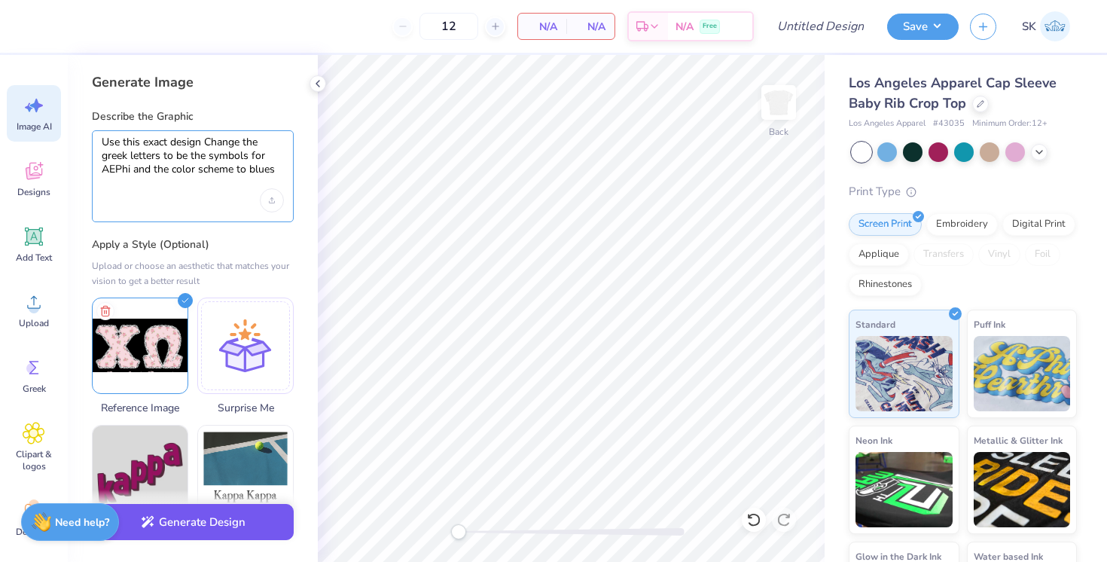
type textarea "Use this exact design Change the greek letters to be the symbols for AEPhi and …"
click at [176, 528] on button "Generate Design" at bounding box center [193, 522] width 202 height 37
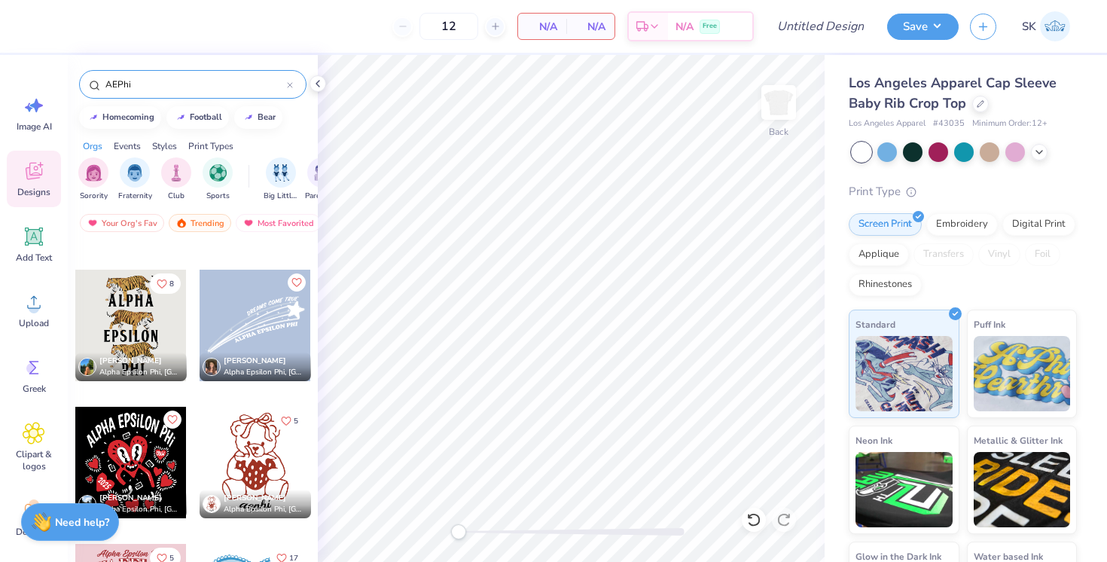
scroll to position [4020, 0]
